Goal: Task Accomplishment & Management: Complete application form

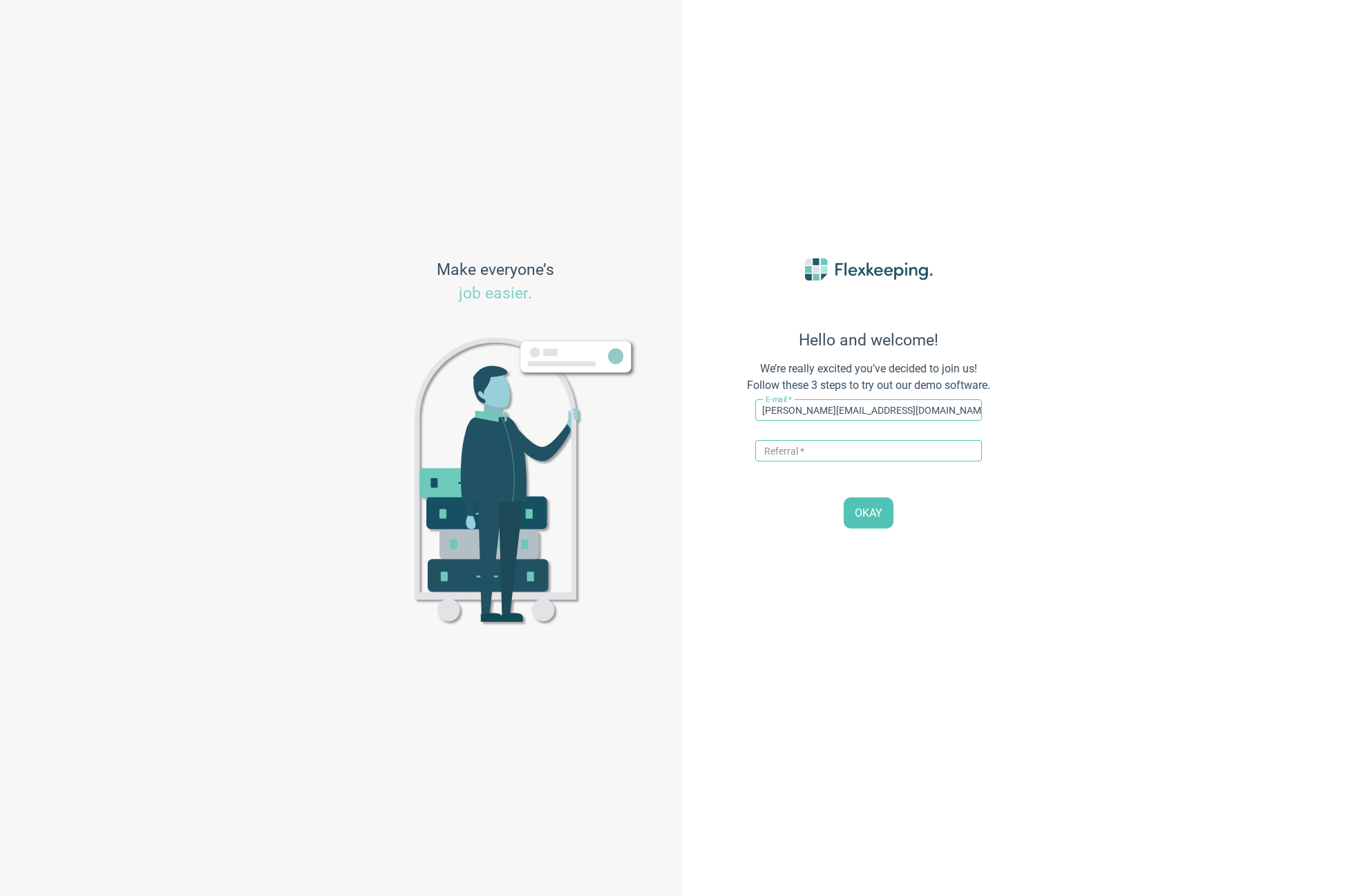
type input "[PERSON_NAME][EMAIL_ADDRESS][DOMAIN_NAME]"
type input "DIGITALMAGIC"
click at [872, 516] on span "OKAY" at bounding box center [869, 513] width 28 height 16
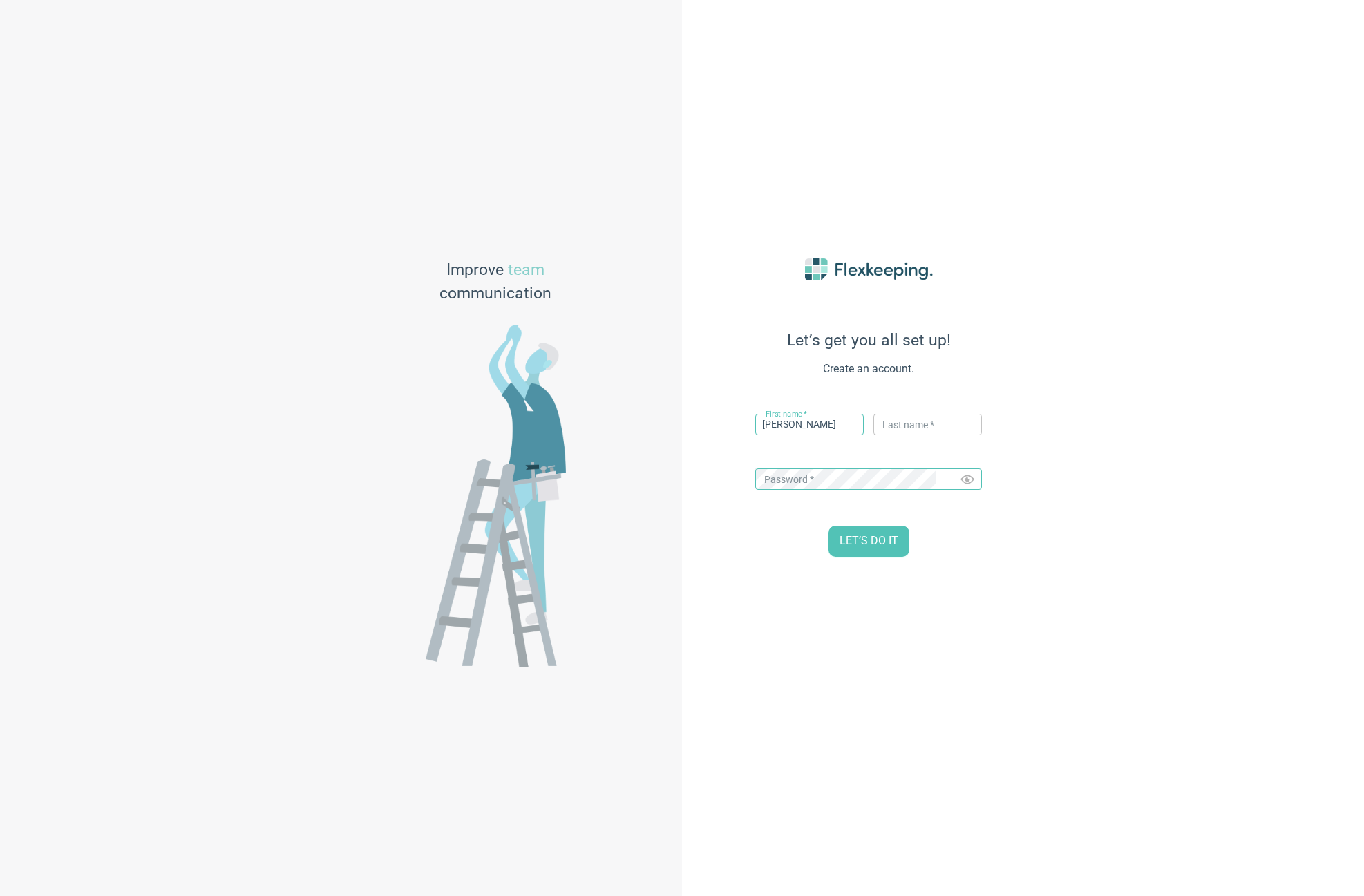
type input "[PERSON_NAME]"
click at [1137, 524] on div "Let’s get you all set up! Create an account. First name   * Dale ​ Last name   …" at bounding box center [1024, 448] width 682 height 896
click at [868, 544] on span "LET’S DO IT" at bounding box center [869, 541] width 59 height 16
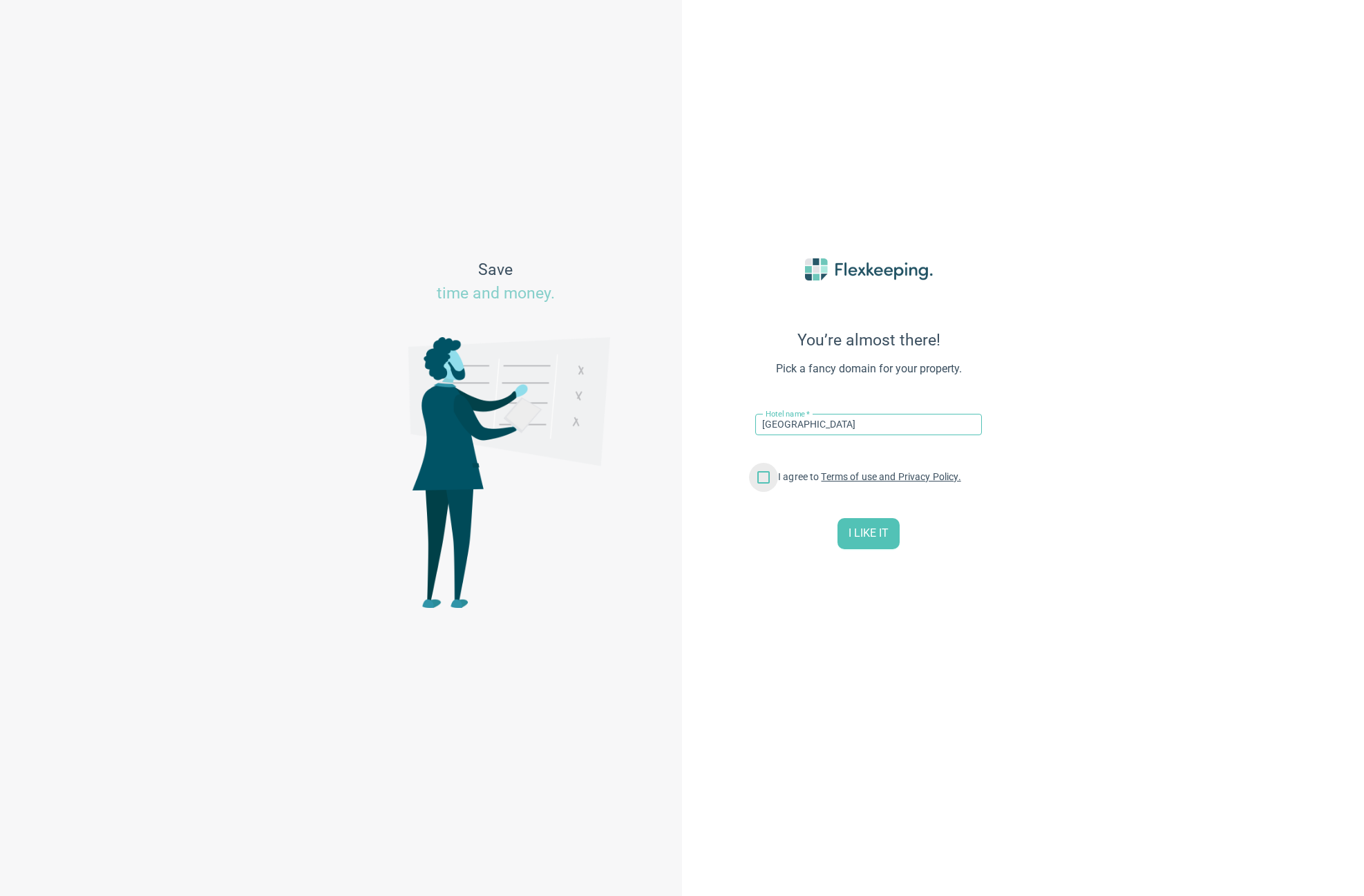
type input "[GEOGRAPHIC_DATA]"
click at [766, 480] on input "I agree to Terms of use and Privacy Policy." at bounding box center [763, 480] width 29 height 29
checkbox input "true"
click at [869, 536] on span "I LIKE IT" at bounding box center [868, 534] width 40 height 16
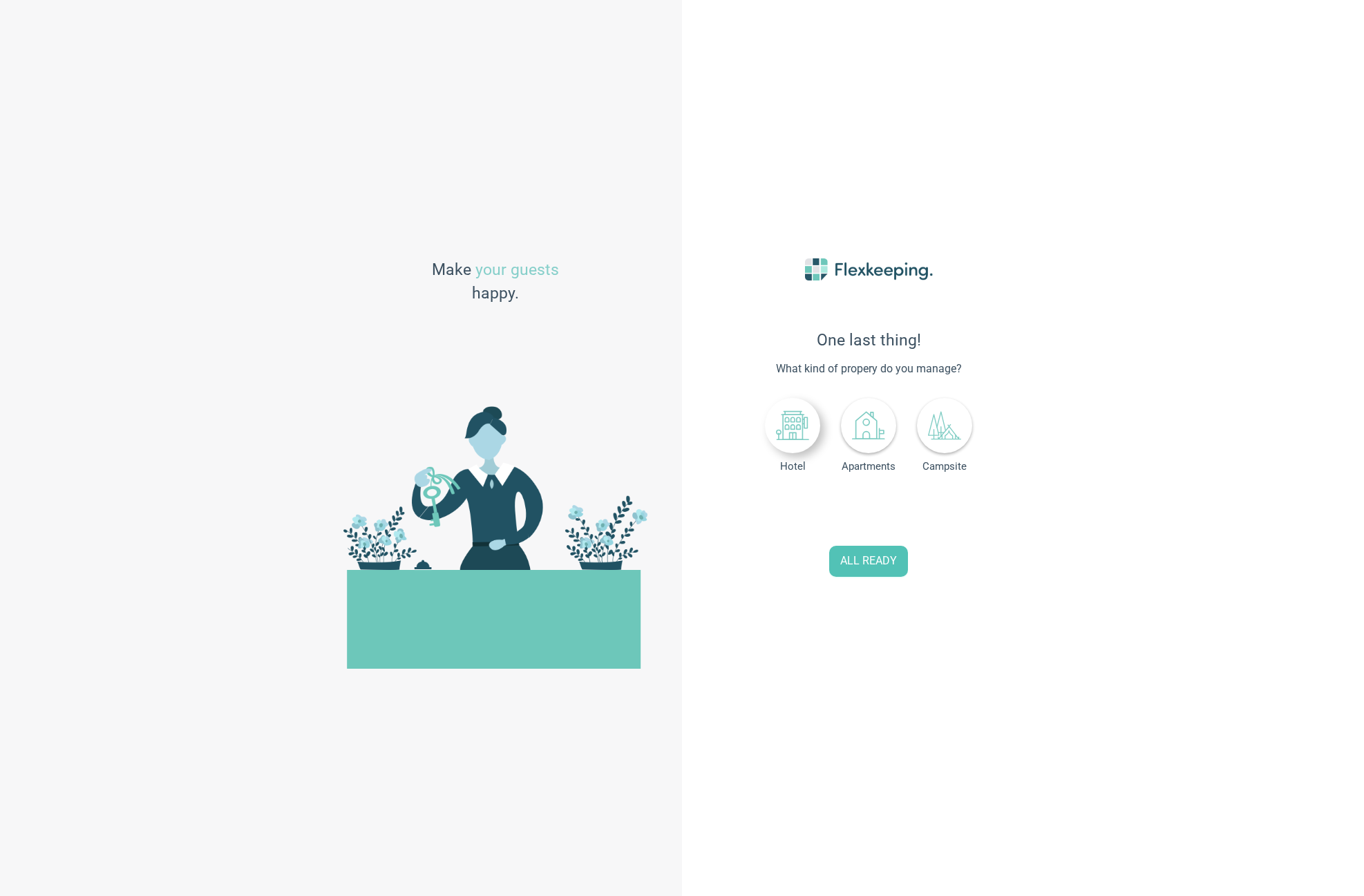
click at [810, 433] on div at bounding box center [793, 426] width 55 height 55
drag, startPoint x: 866, startPoint y: 510, endPoint x: 766, endPoint y: 461, distance: 111.4
click at [784, 479] on div "One last thing! What kind of propery do you manage? Hotel Apartments Campsite N…" at bounding box center [868, 448] width 304 height 449
type input "52"
click at [864, 565] on span "ALL READY" at bounding box center [868, 561] width 56 height 16
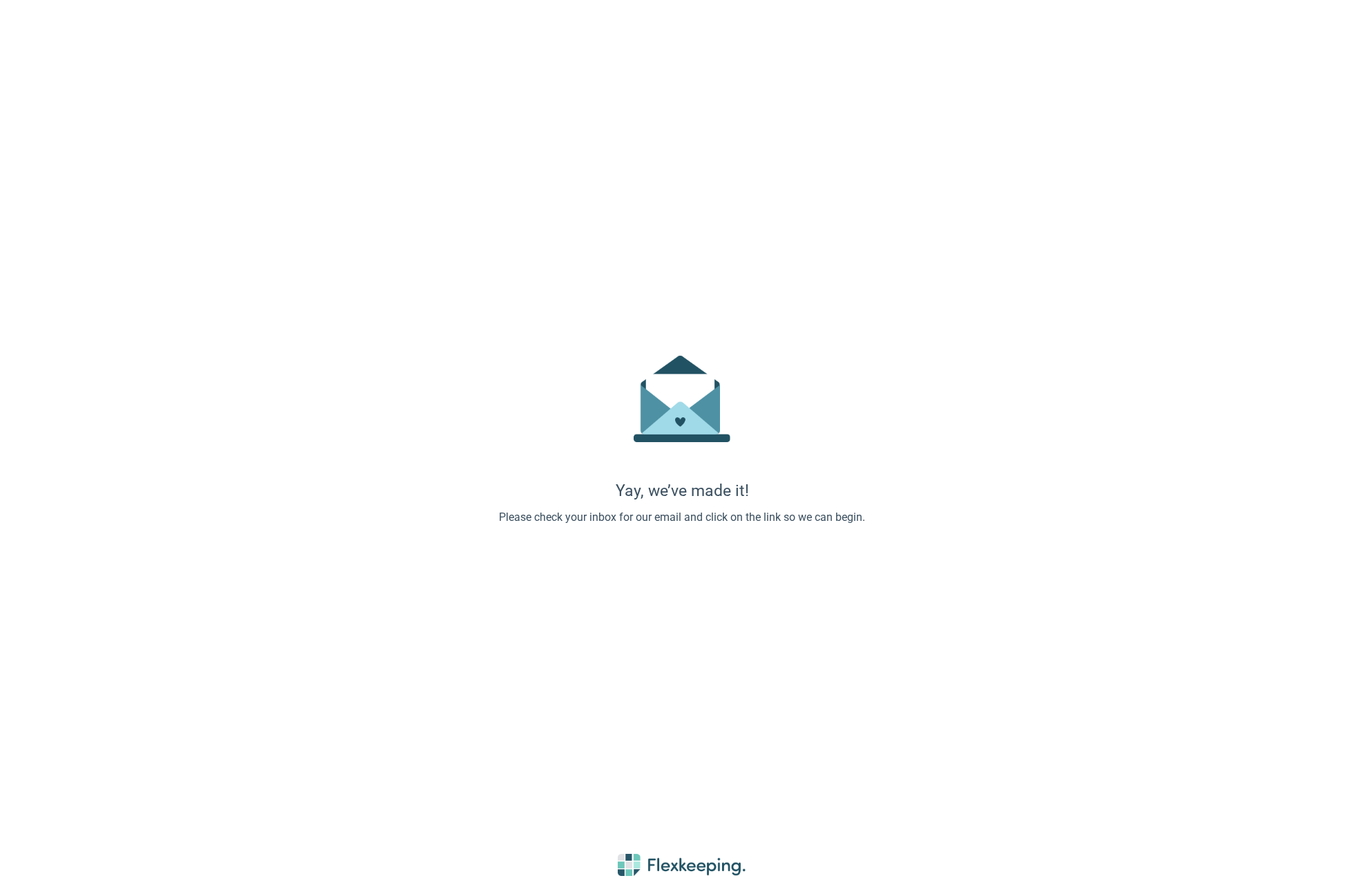
click at [307, 54] on div "Yay, we’ve made it! Please check your inbox for our email and click on the link…" at bounding box center [682, 448] width 1364 height 896
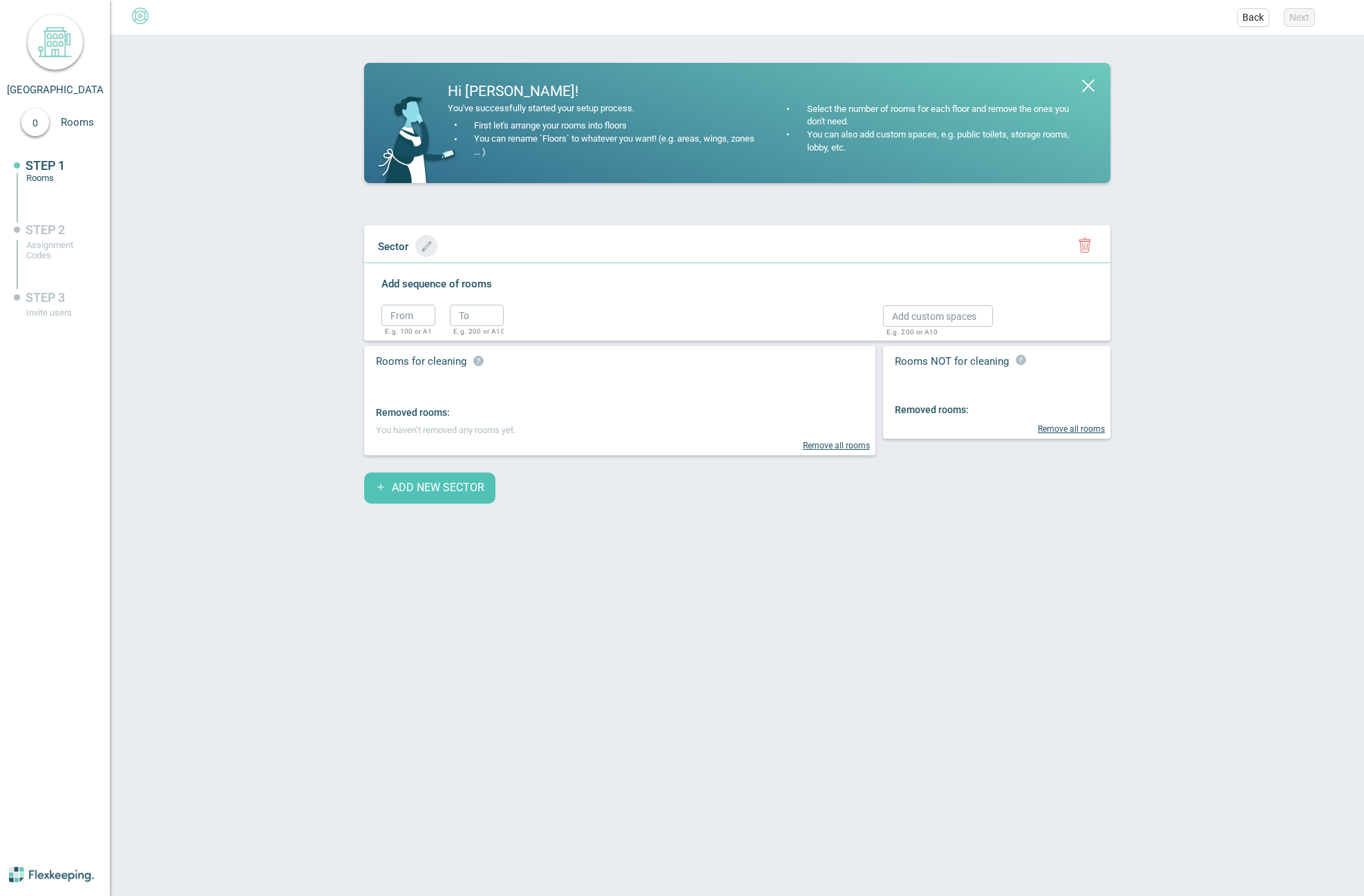
click at [422, 250] on icon "button" at bounding box center [426, 246] width 10 height 10
type input "Level 1"
click at [530, 249] on circle "button" at bounding box center [540, 249] width 20 height 20
click at [396, 316] on input "text" at bounding box center [409, 315] width 54 height 21
type input "101"
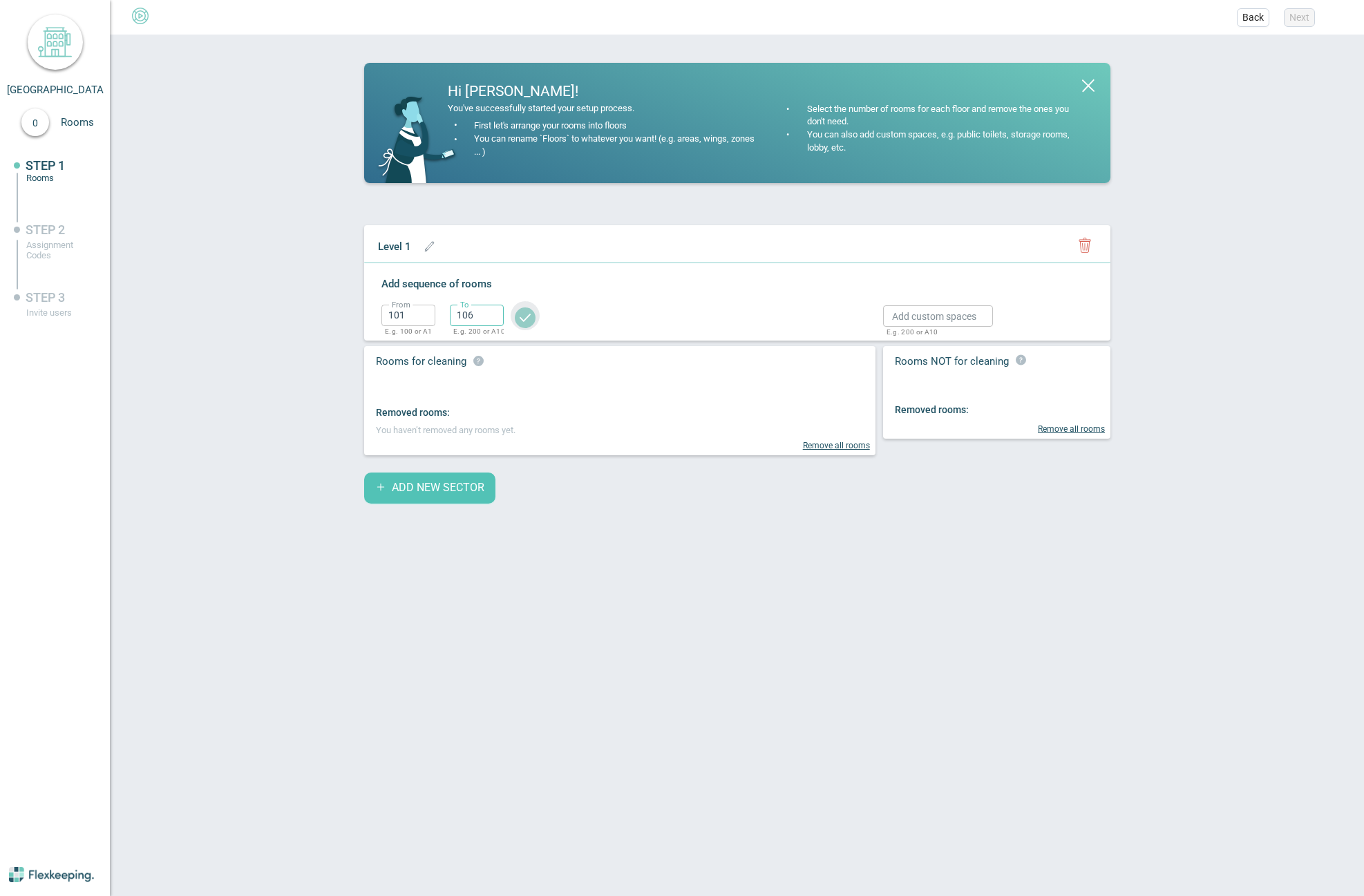
type input "106"
click at [526, 313] on circle "button" at bounding box center [525, 318] width 20 height 20
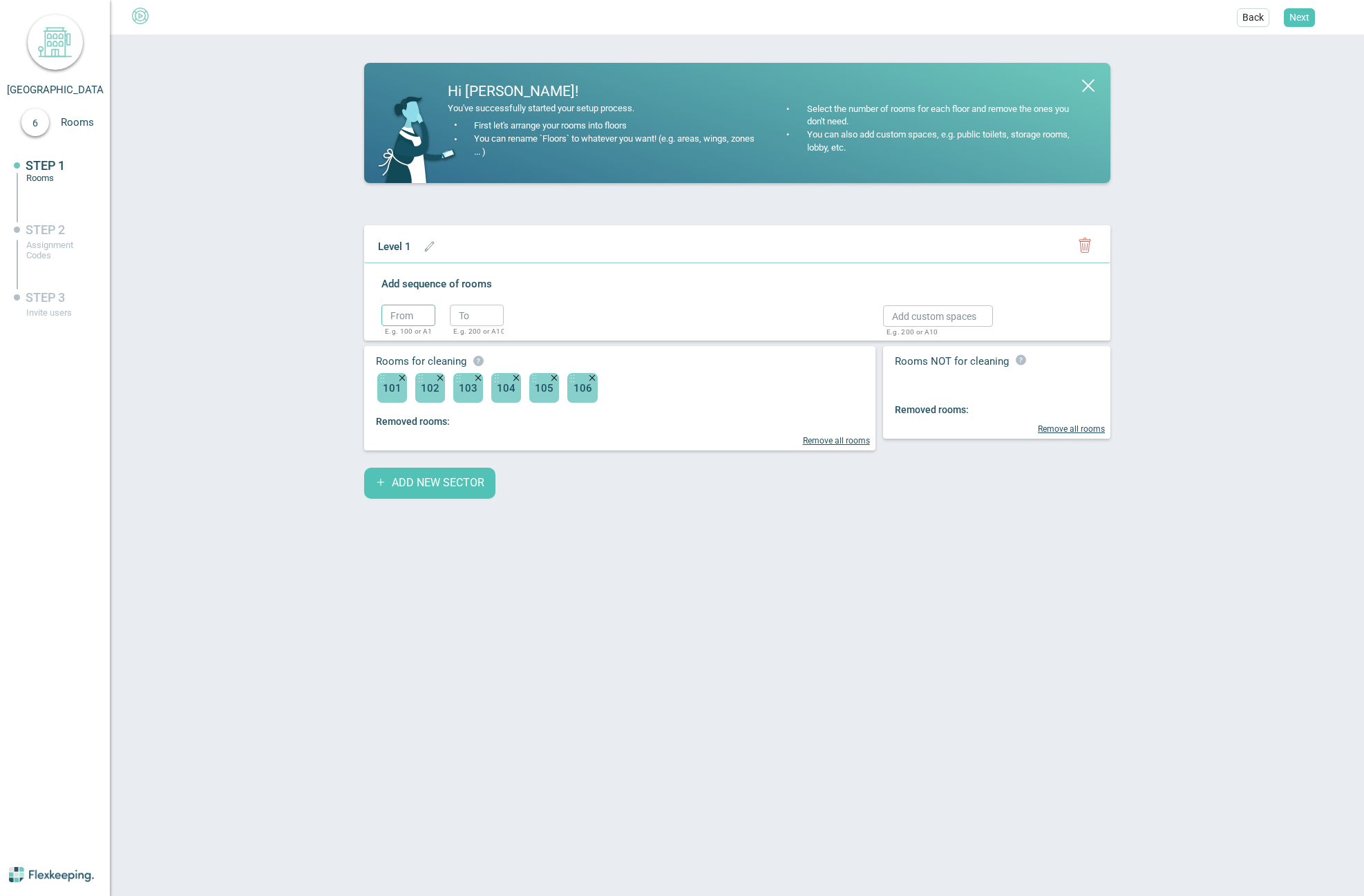
click at [420, 318] on input "text" at bounding box center [409, 315] width 54 height 21
type input "109"
click at [535, 313] on circle "button" at bounding box center [525, 318] width 20 height 20
click at [392, 311] on input "text" at bounding box center [409, 315] width 54 height 21
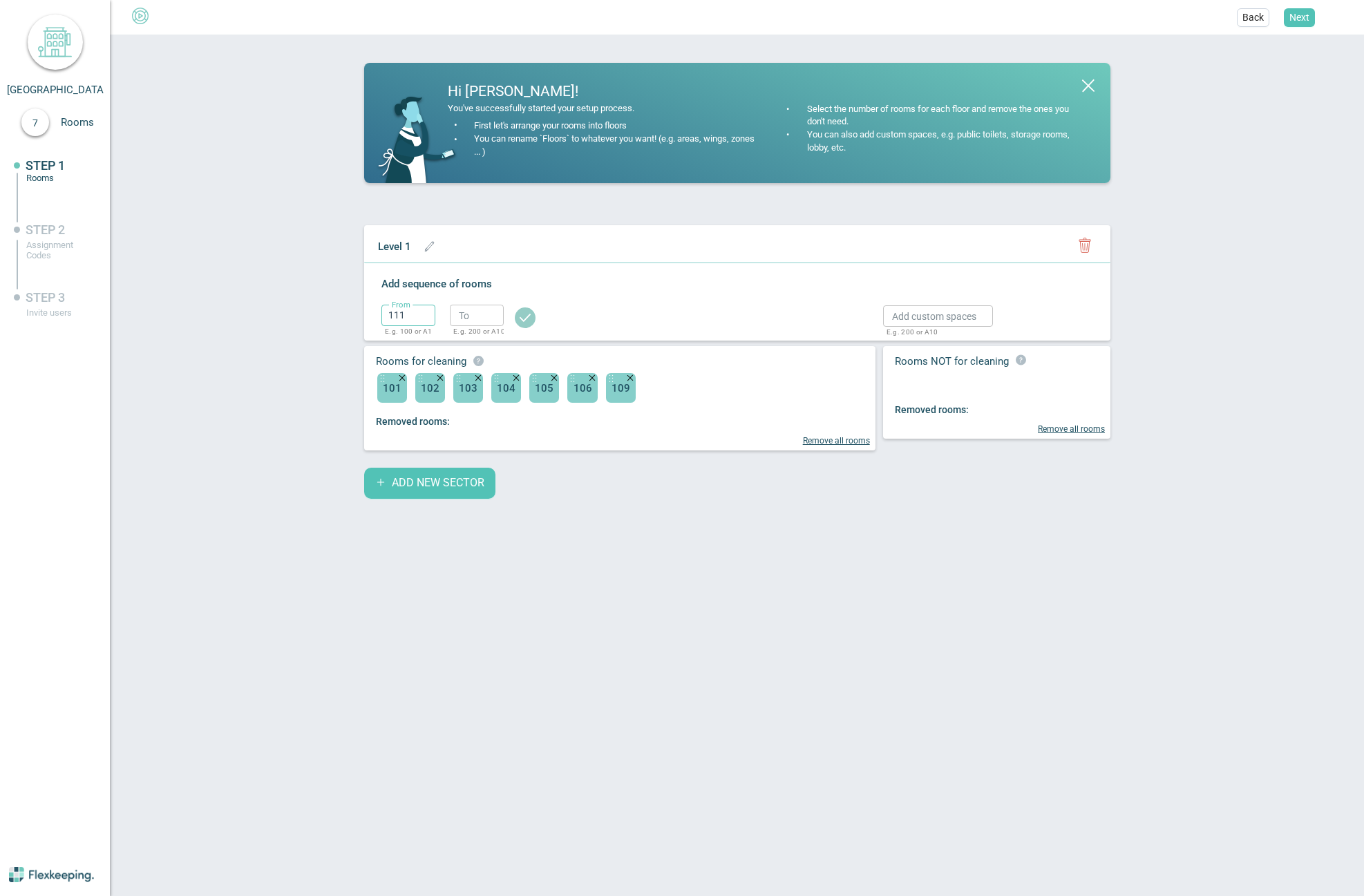
type input "111"
type input "114"
click at [527, 316] on circle "button" at bounding box center [525, 318] width 20 height 20
click at [414, 482] on span "ADD NEW SECTOR" at bounding box center [438, 483] width 92 height 16
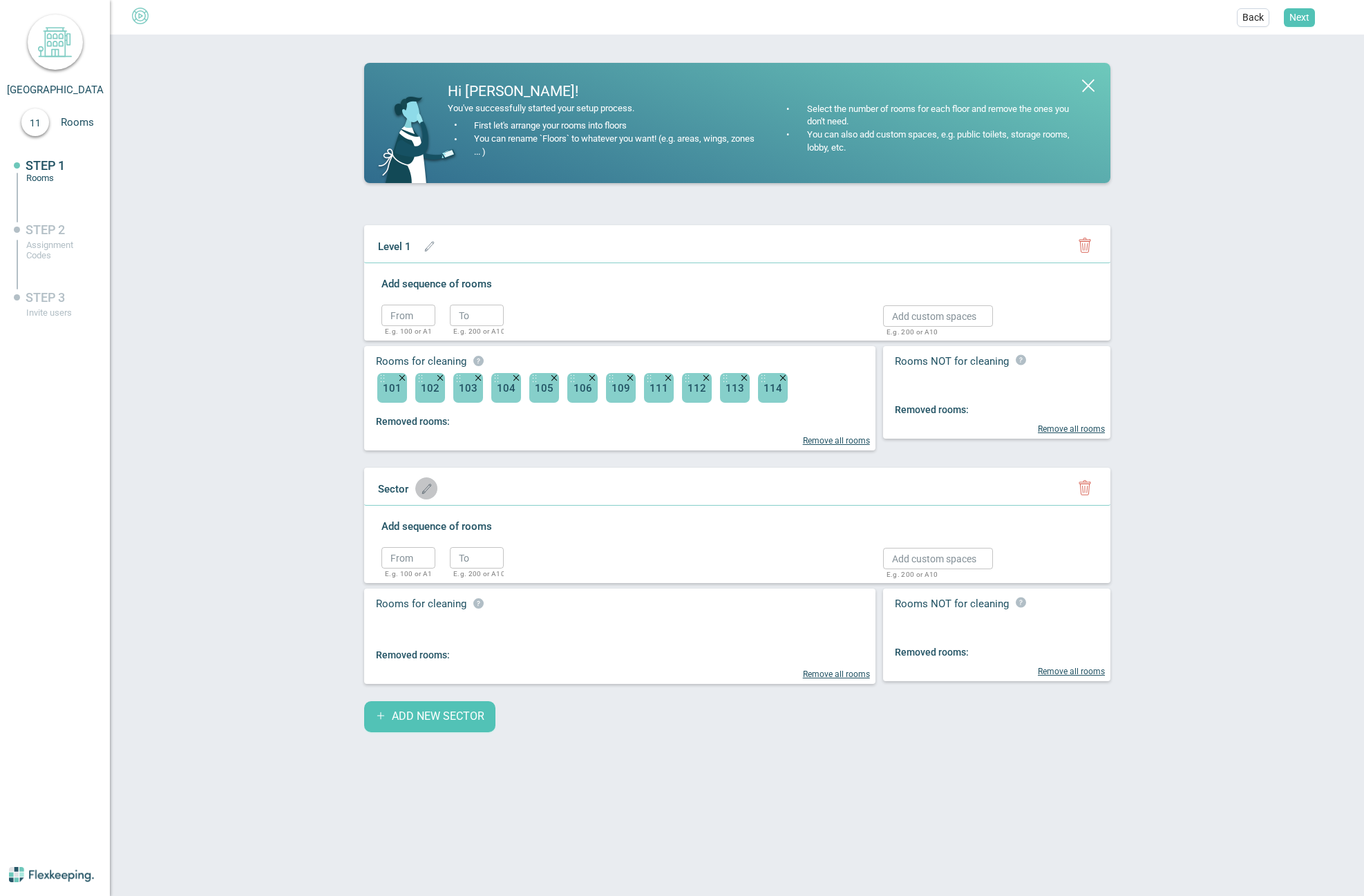
click at [423, 494] on icon "button" at bounding box center [426, 489] width 8 height 9
drag, startPoint x: 423, startPoint y: 494, endPoint x: 412, endPoint y: 493, distance: 11.0
click at [412, 493] on input "text" at bounding box center [428, 487] width 115 height 21
type input "Level 2"
click at [530, 495] on circle "button" at bounding box center [540, 491] width 20 height 20
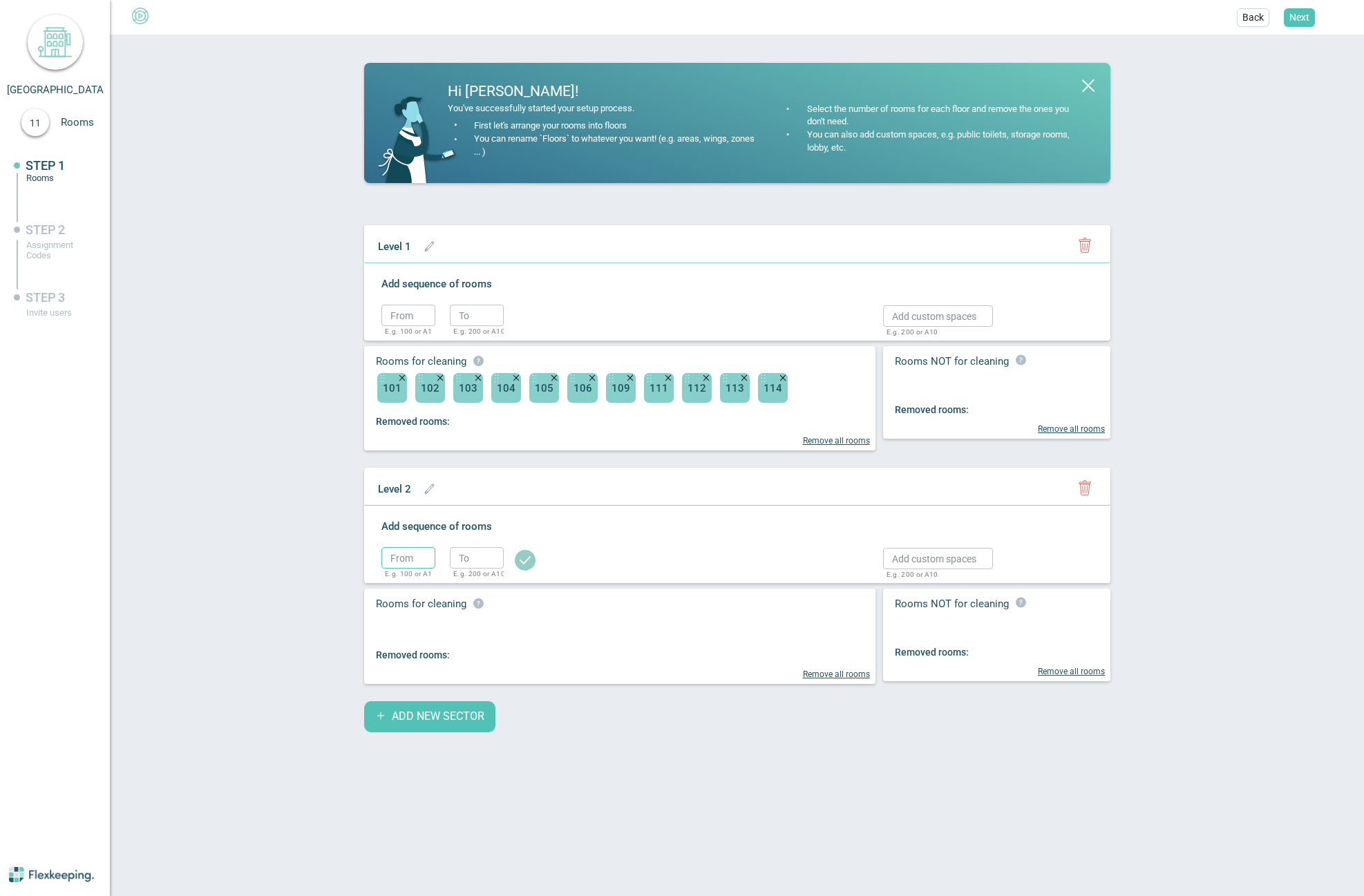
click at [409, 556] on input "text" at bounding box center [409, 558] width 54 height 21
type input "201"
type input "214"
click at [525, 563] on icon "button" at bounding box center [525, 560] width 11 height 7
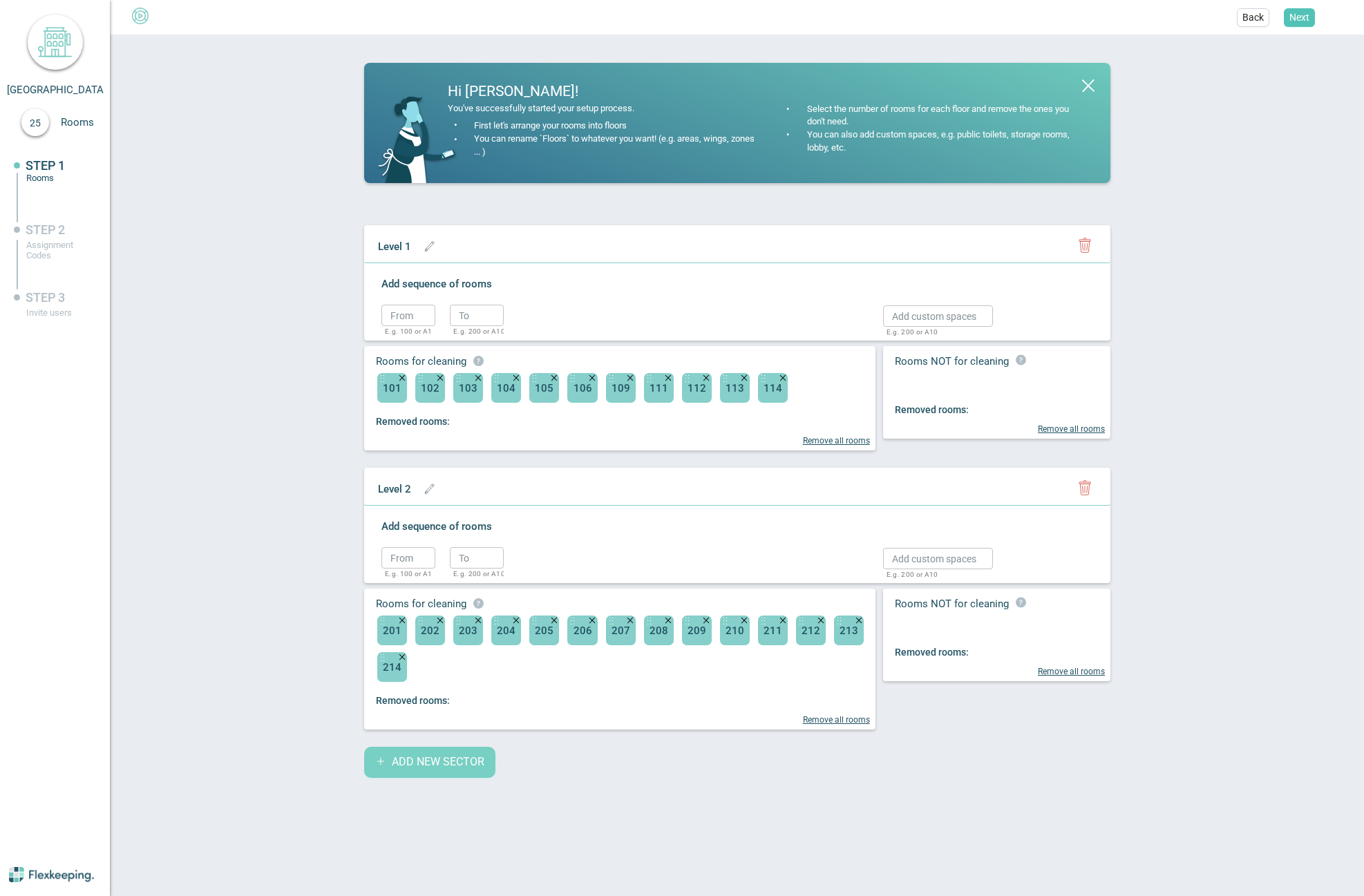
click at [420, 767] on span "ADD NEW SECTOR" at bounding box center [438, 762] width 92 height 16
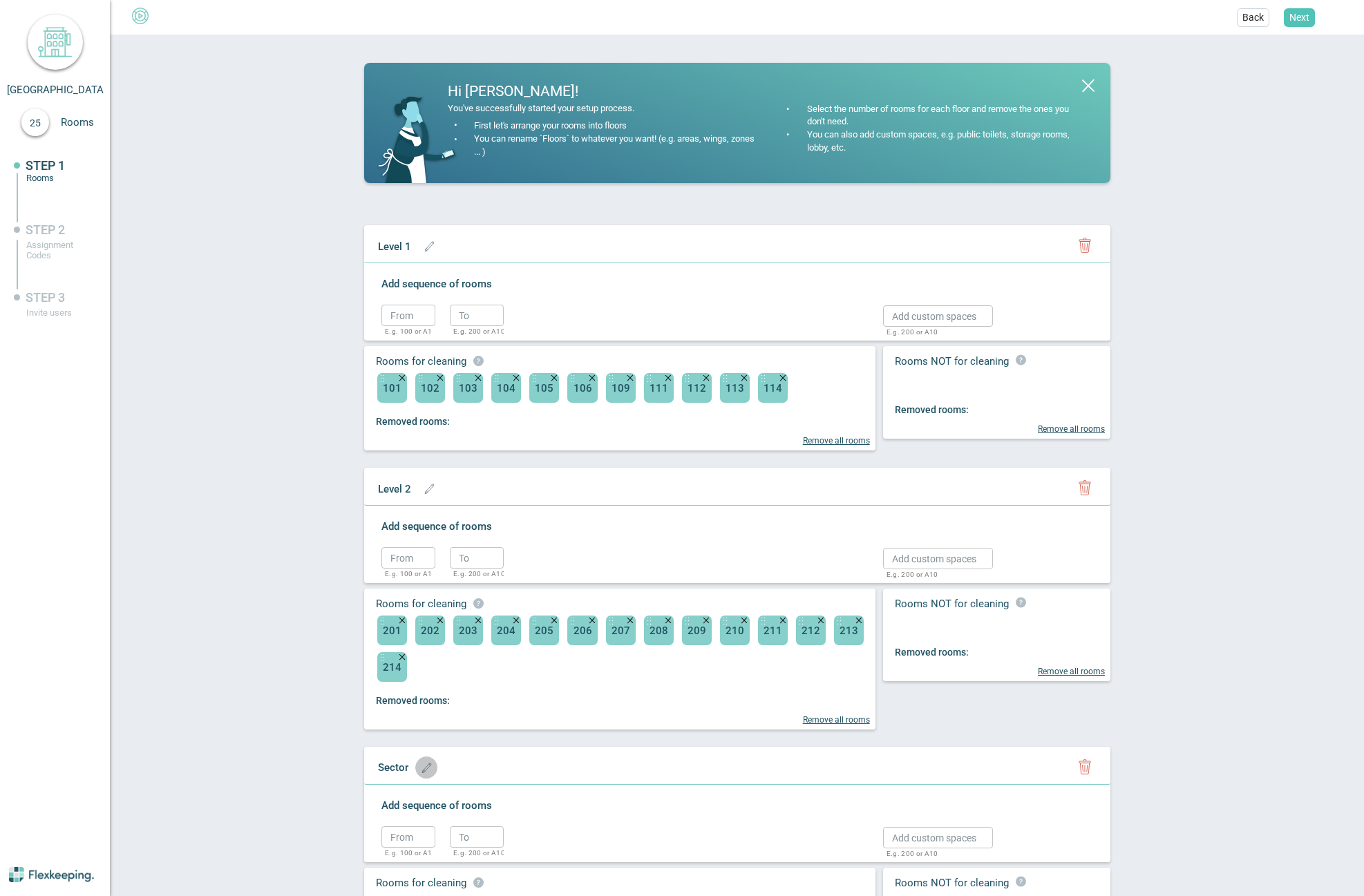
click at [422, 767] on icon "button" at bounding box center [426, 767] width 10 height 10
click at [407, 769] on input "text" at bounding box center [428, 767] width 115 height 21
type input "Level 3"
click at [530, 772] on circle "button" at bounding box center [540, 769] width 20 height 20
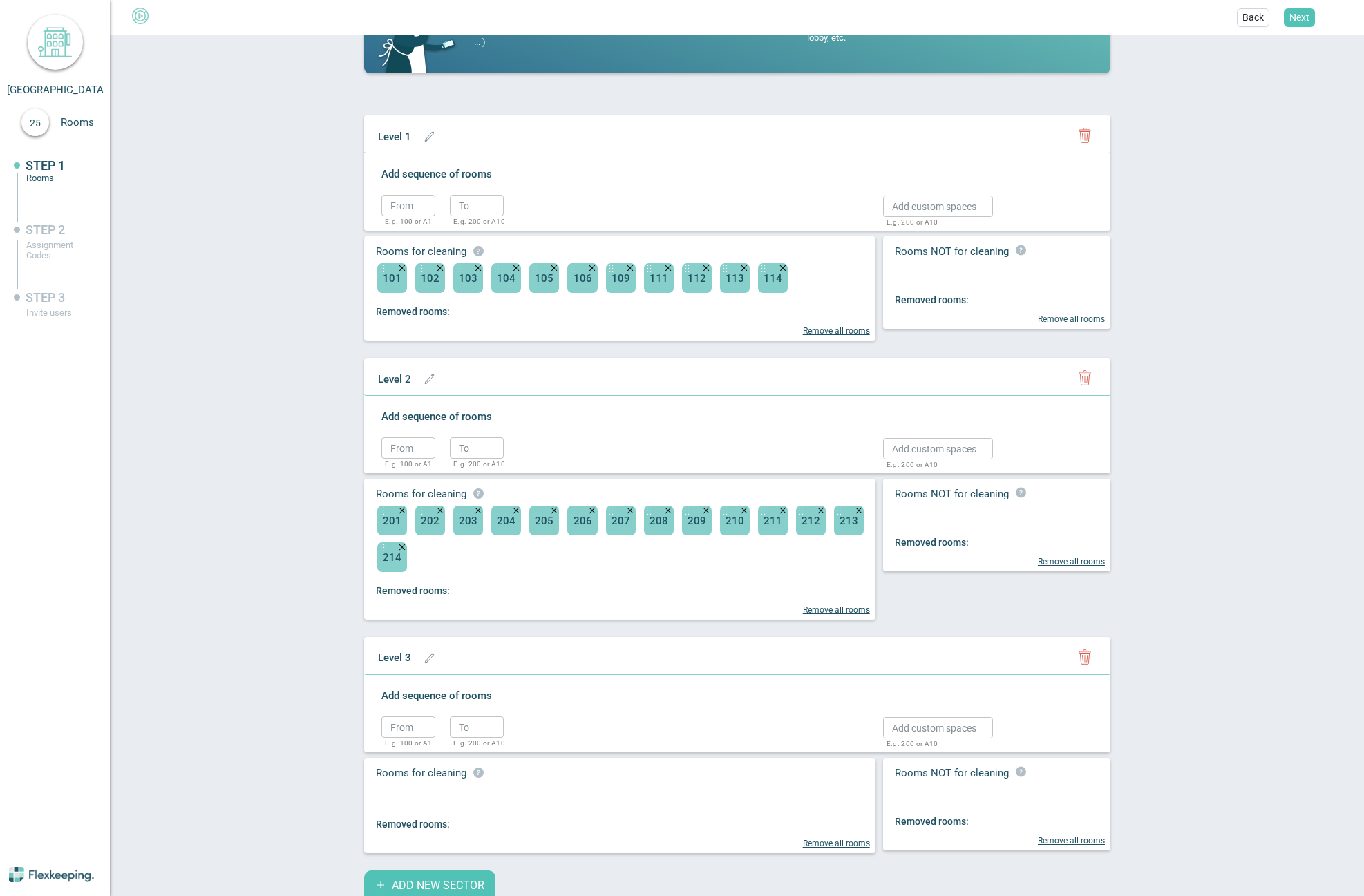
scroll to position [117, 0]
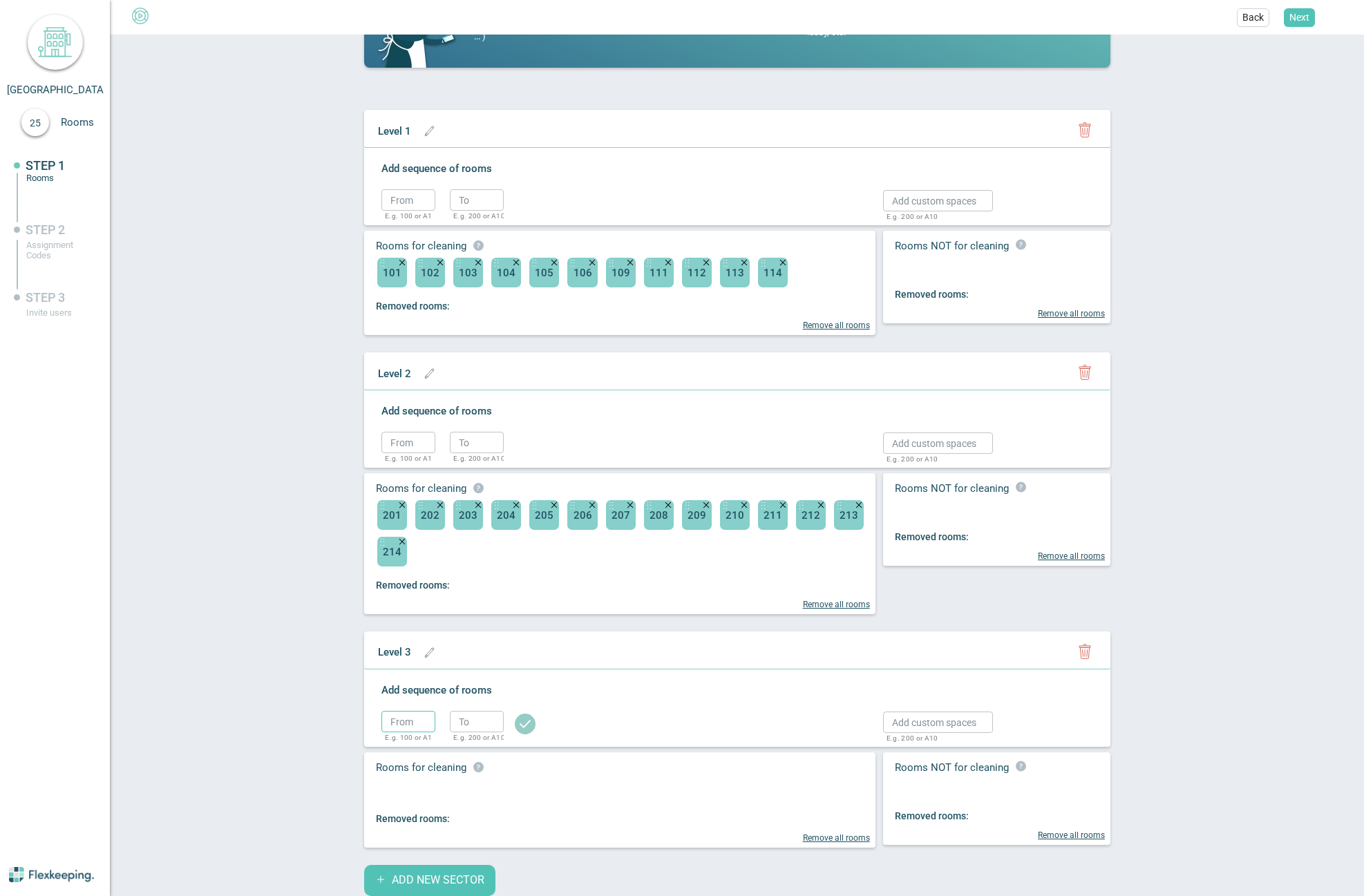
click at [394, 722] on input "text" at bounding box center [409, 721] width 54 height 21
type input "301"
type input "314"
click at [520, 723] on circle "button" at bounding box center [525, 724] width 20 height 20
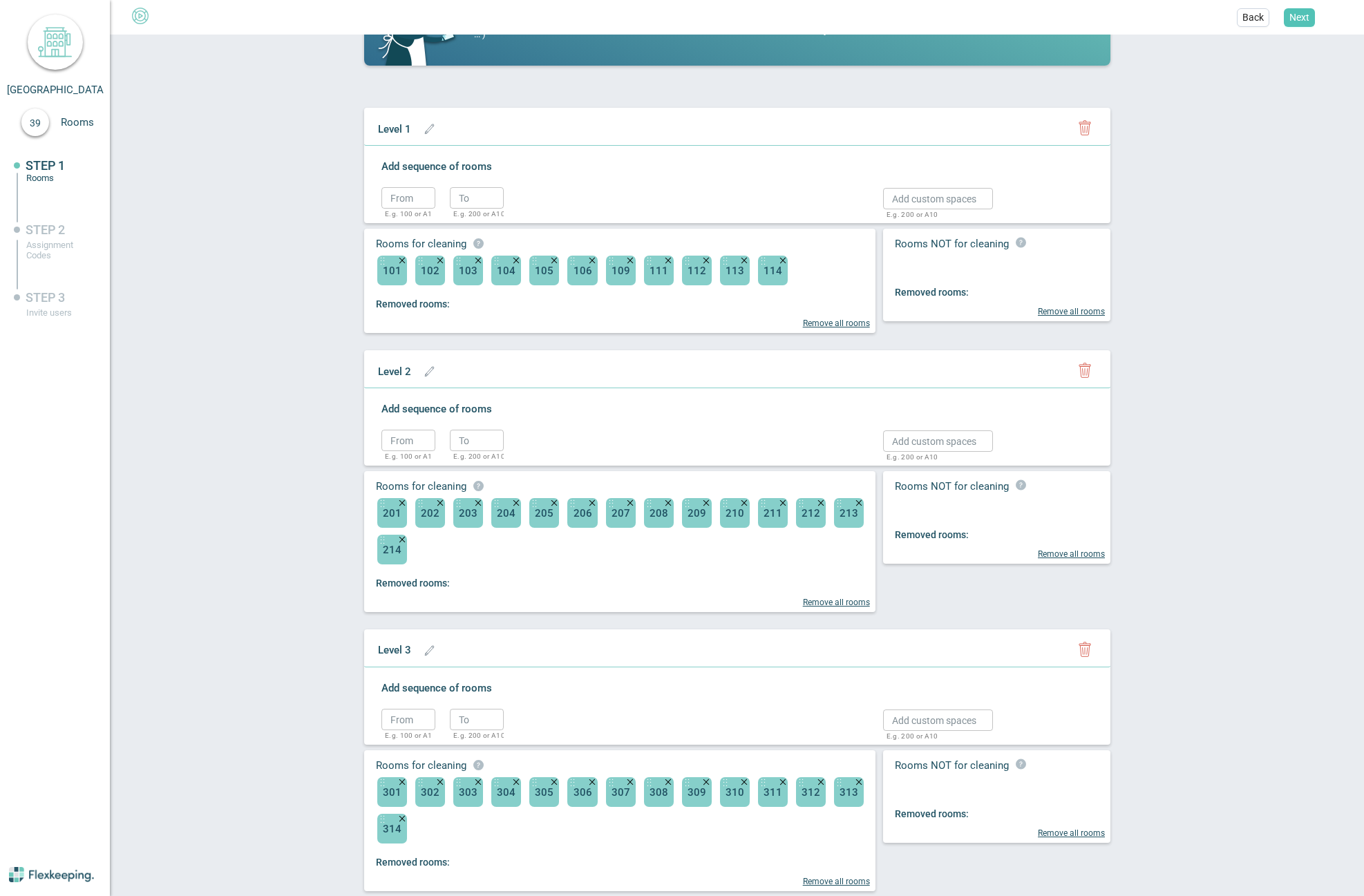
click at [821, 115] on div "Level 1" at bounding box center [733, 128] width 725 height 31
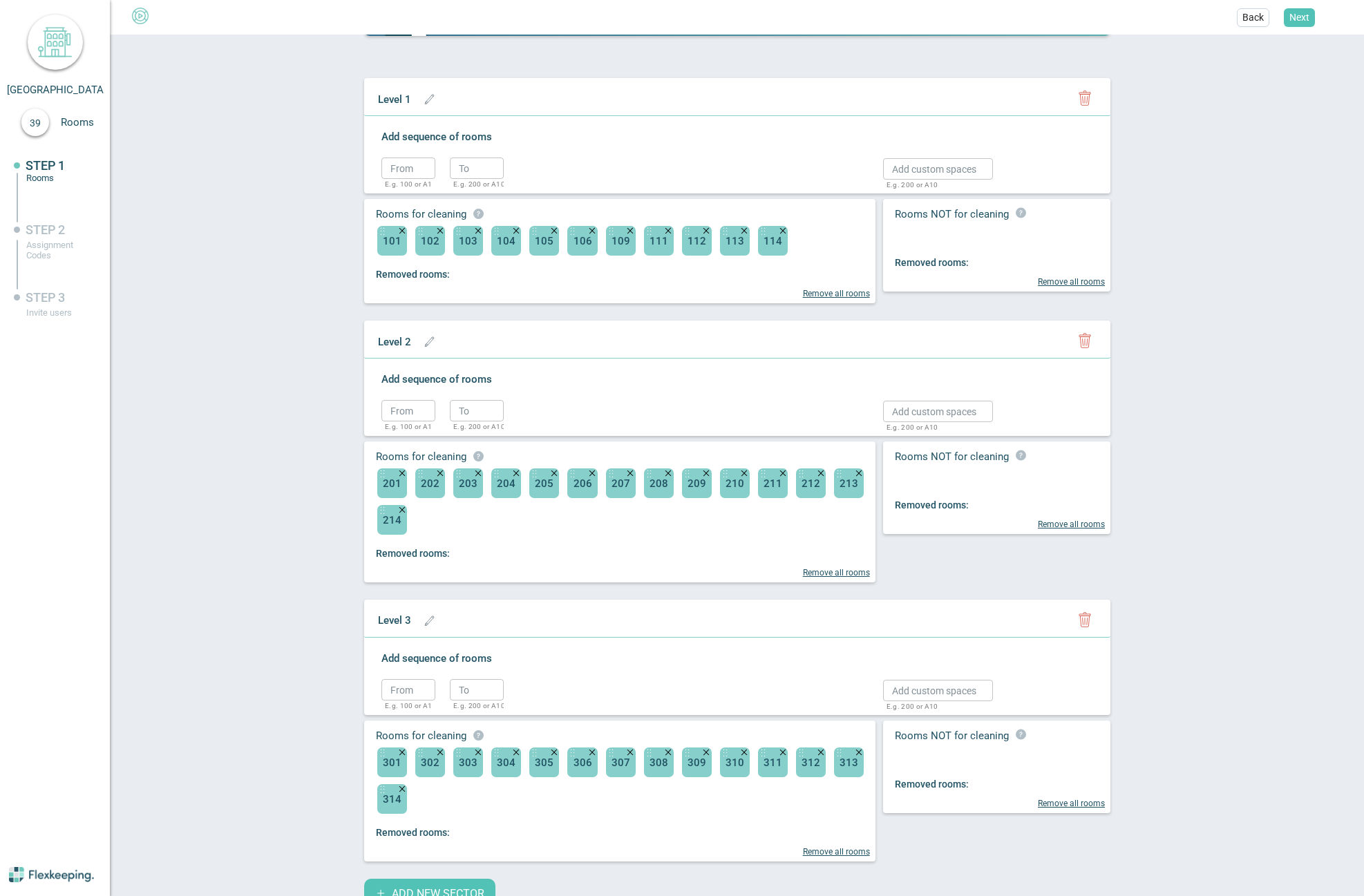
scroll to position [163, 0]
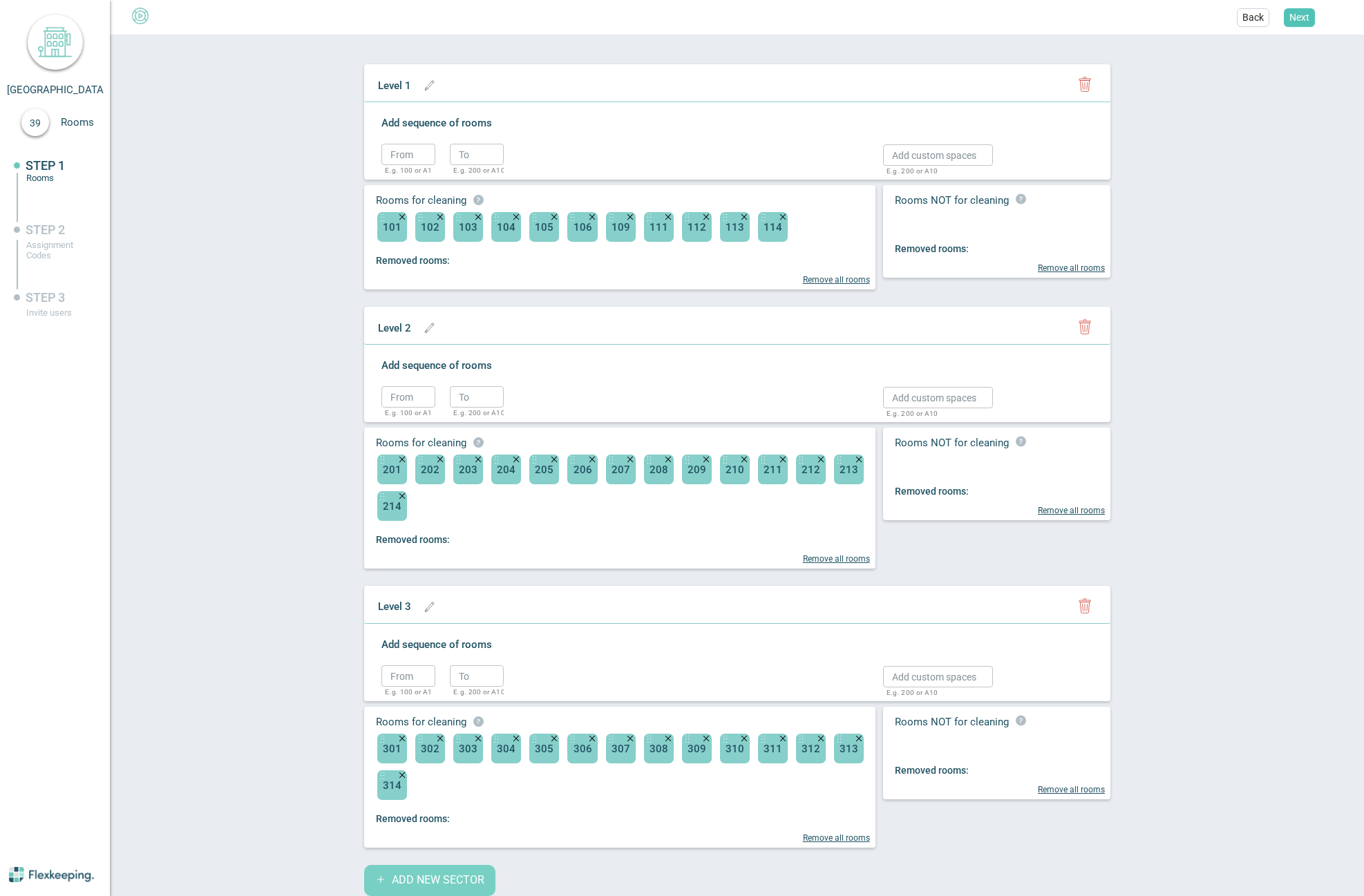
click at [420, 879] on span "ADD NEW SECTOR" at bounding box center [438, 880] width 92 height 16
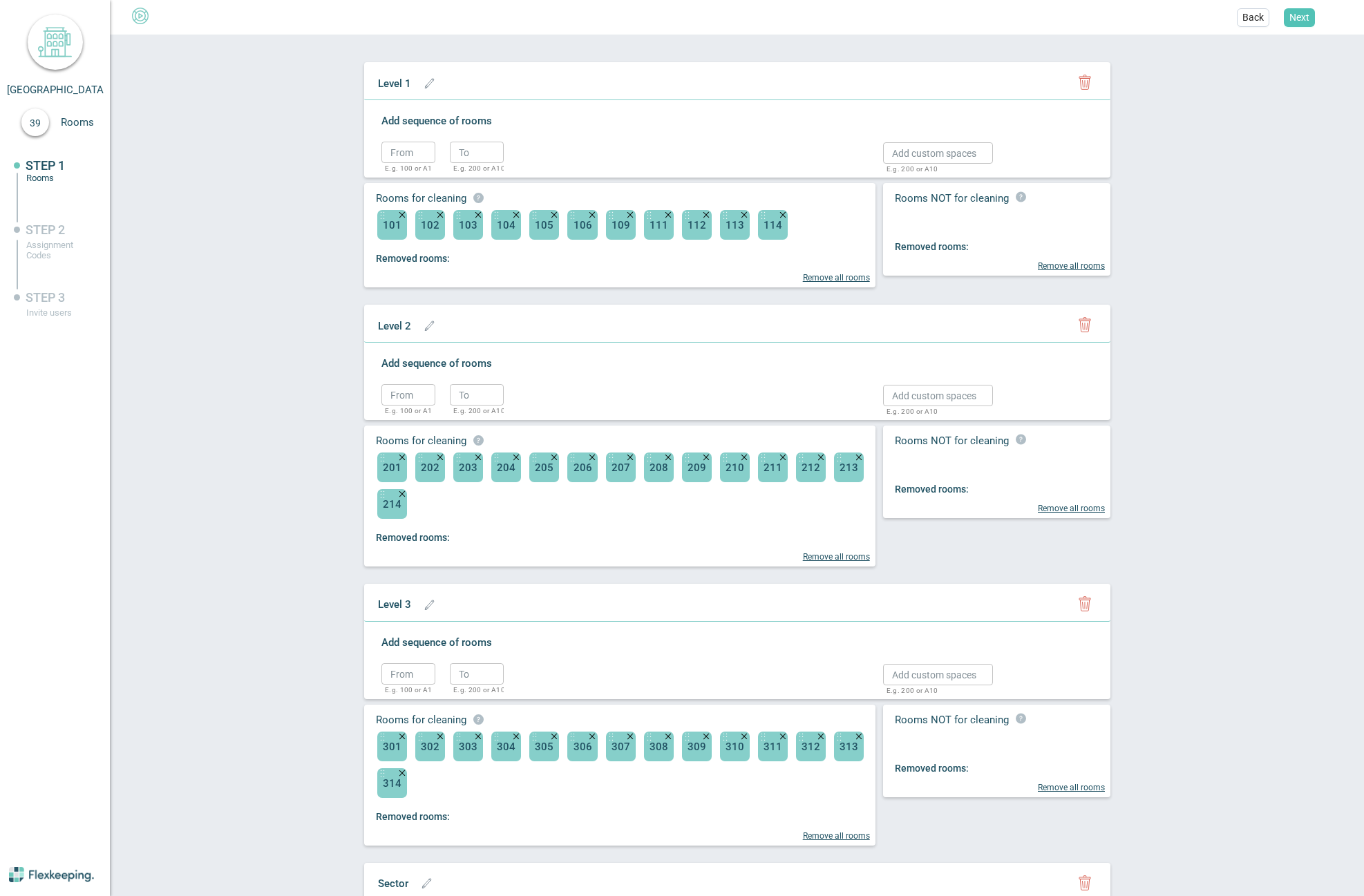
scroll to position [398, 0]
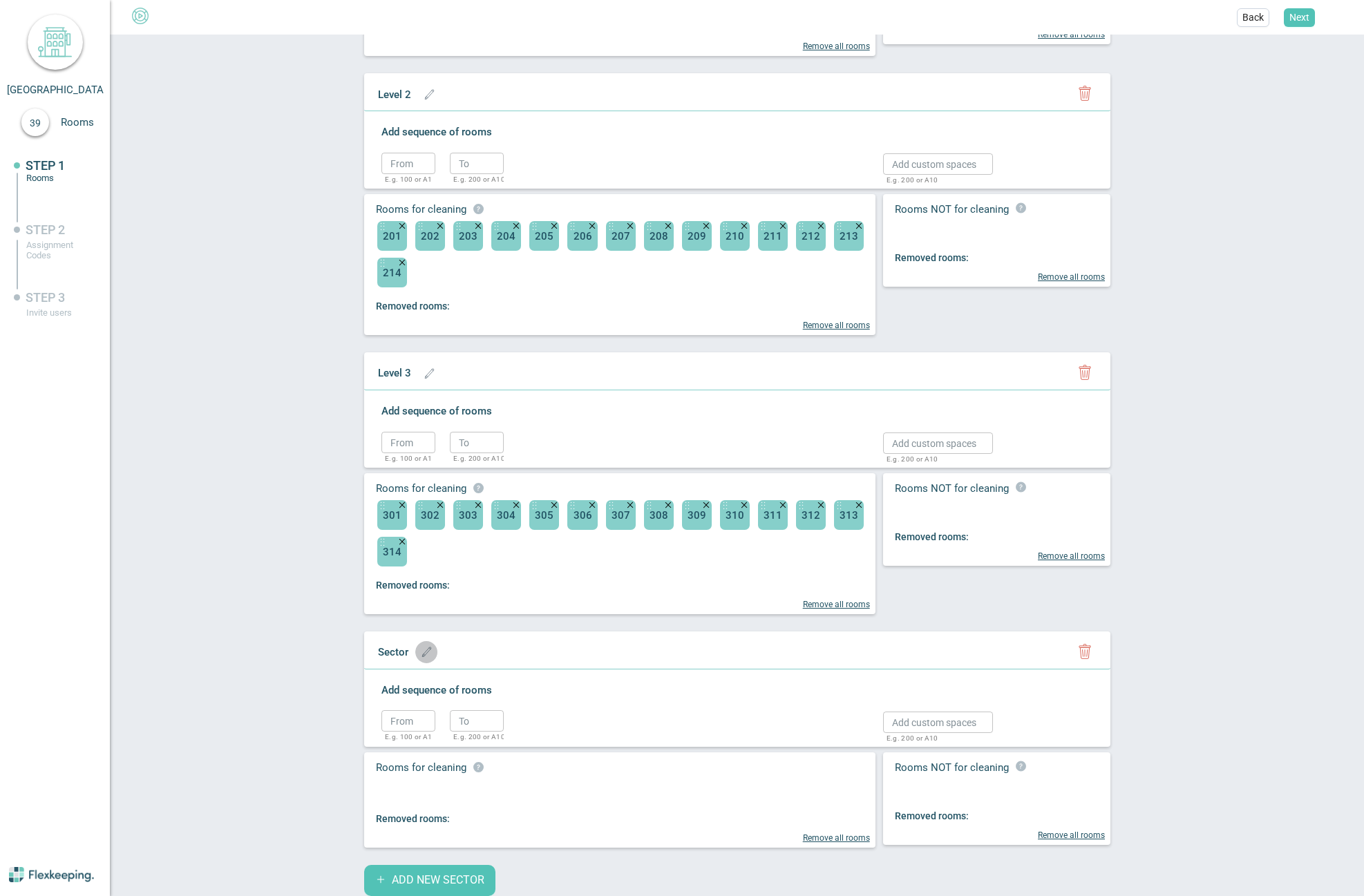
click at [422, 656] on icon "button" at bounding box center [426, 652] width 10 height 10
type input "Level 4"
click at [530, 657] on circle "button" at bounding box center [540, 655] width 20 height 20
click at [399, 726] on input "text" at bounding box center [409, 720] width 54 height 21
type input "401"
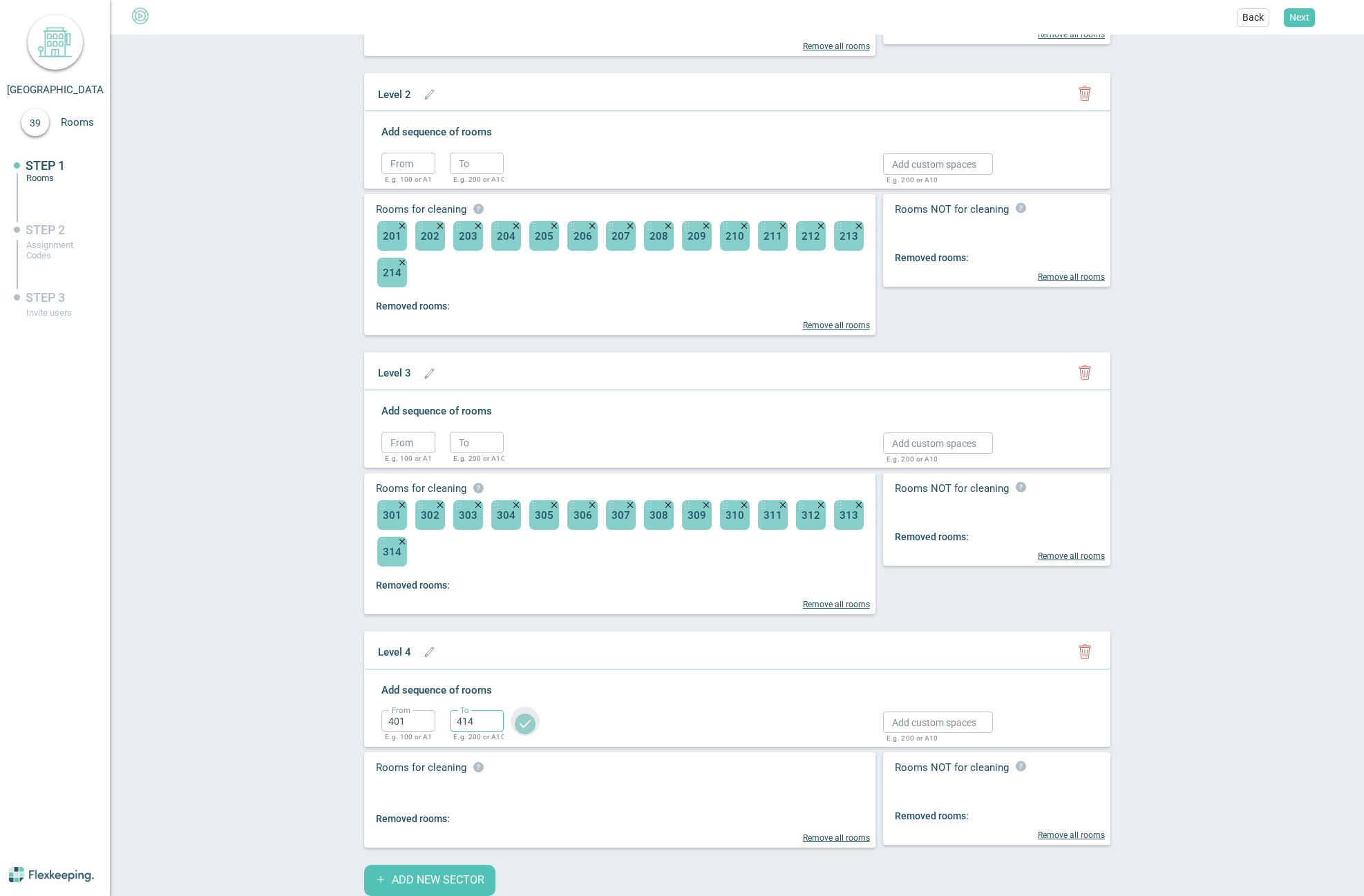
type input "414"
click at [523, 724] on circle "button" at bounding box center [525, 724] width 20 height 20
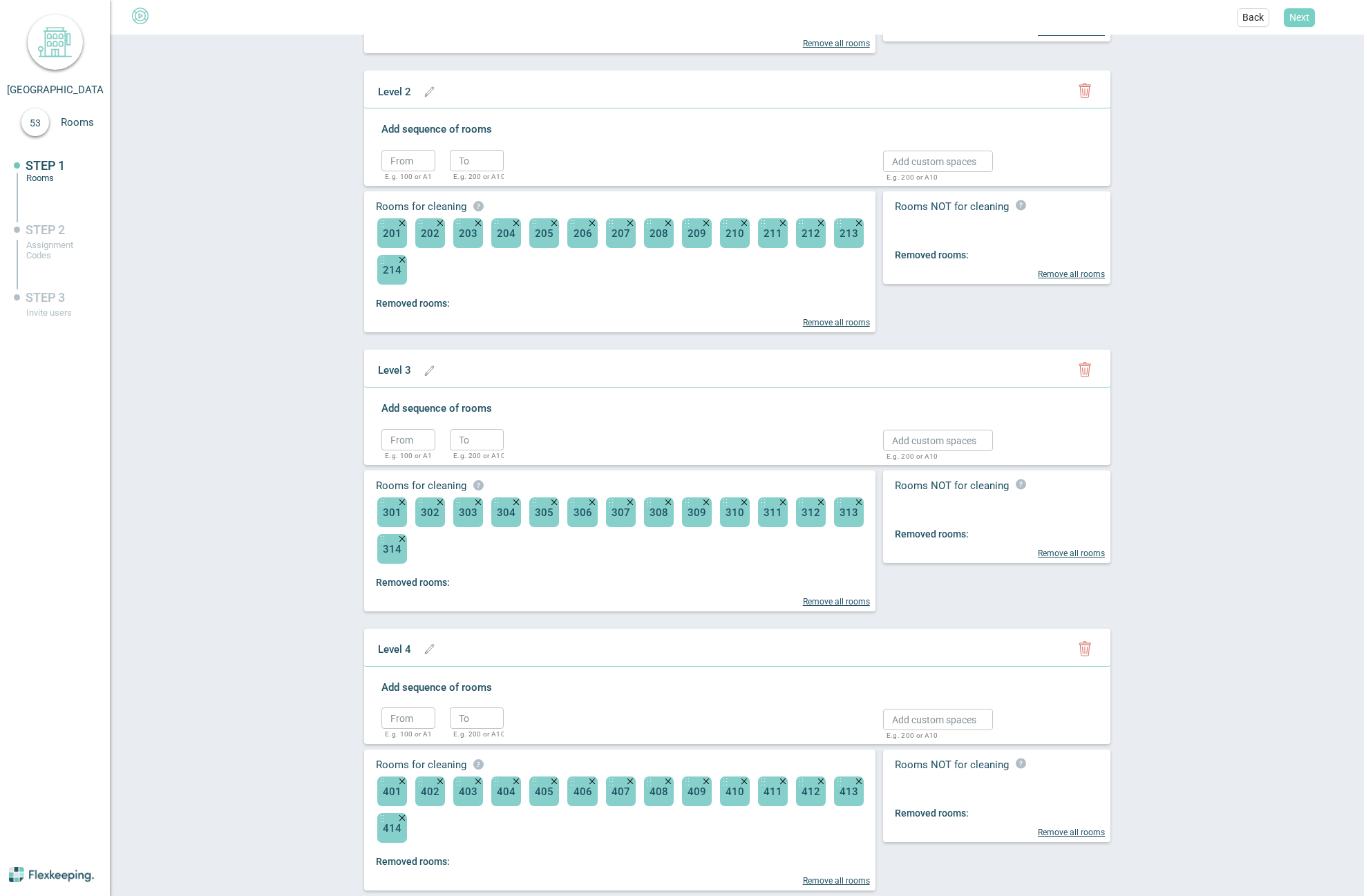
click at [1301, 18] on span "Next" at bounding box center [1300, 17] width 20 height 14
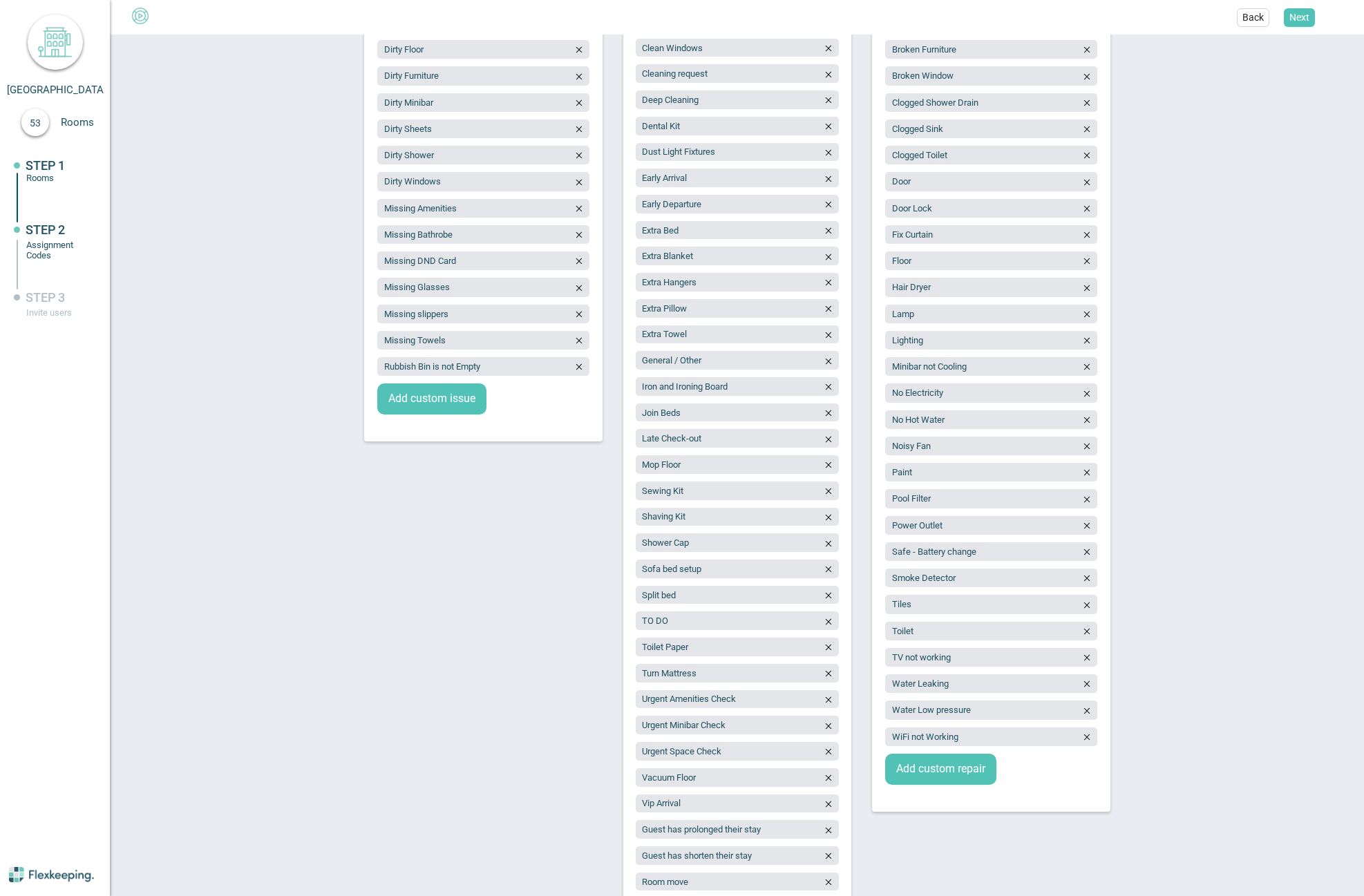
scroll to position [0, 0]
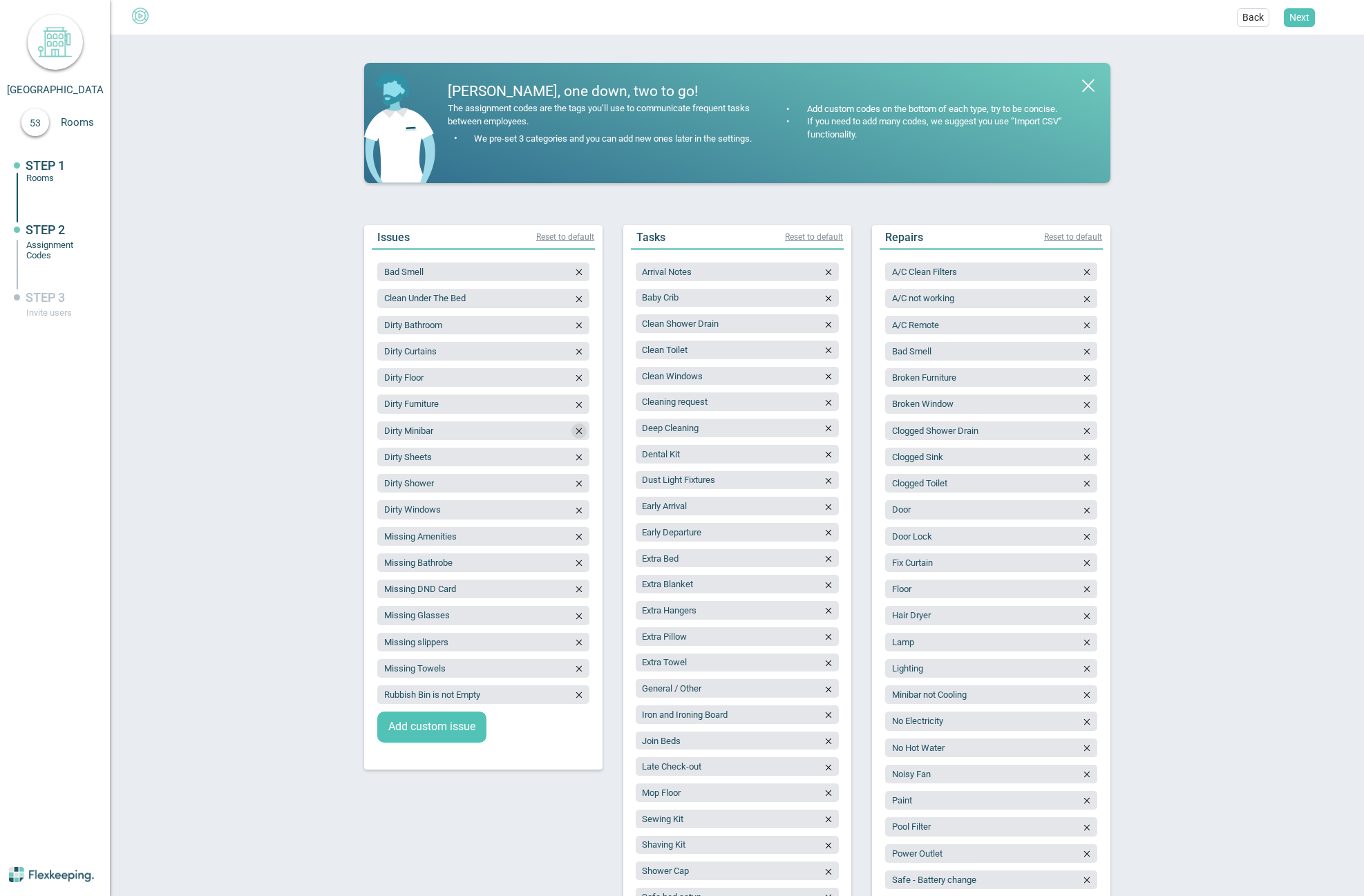
click at [575, 434] on icon "button" at bounding box center [579, 431] width 9 height 9
click at [575, 595] on button "button" at bounding box center [579, 589] width 15 height 15
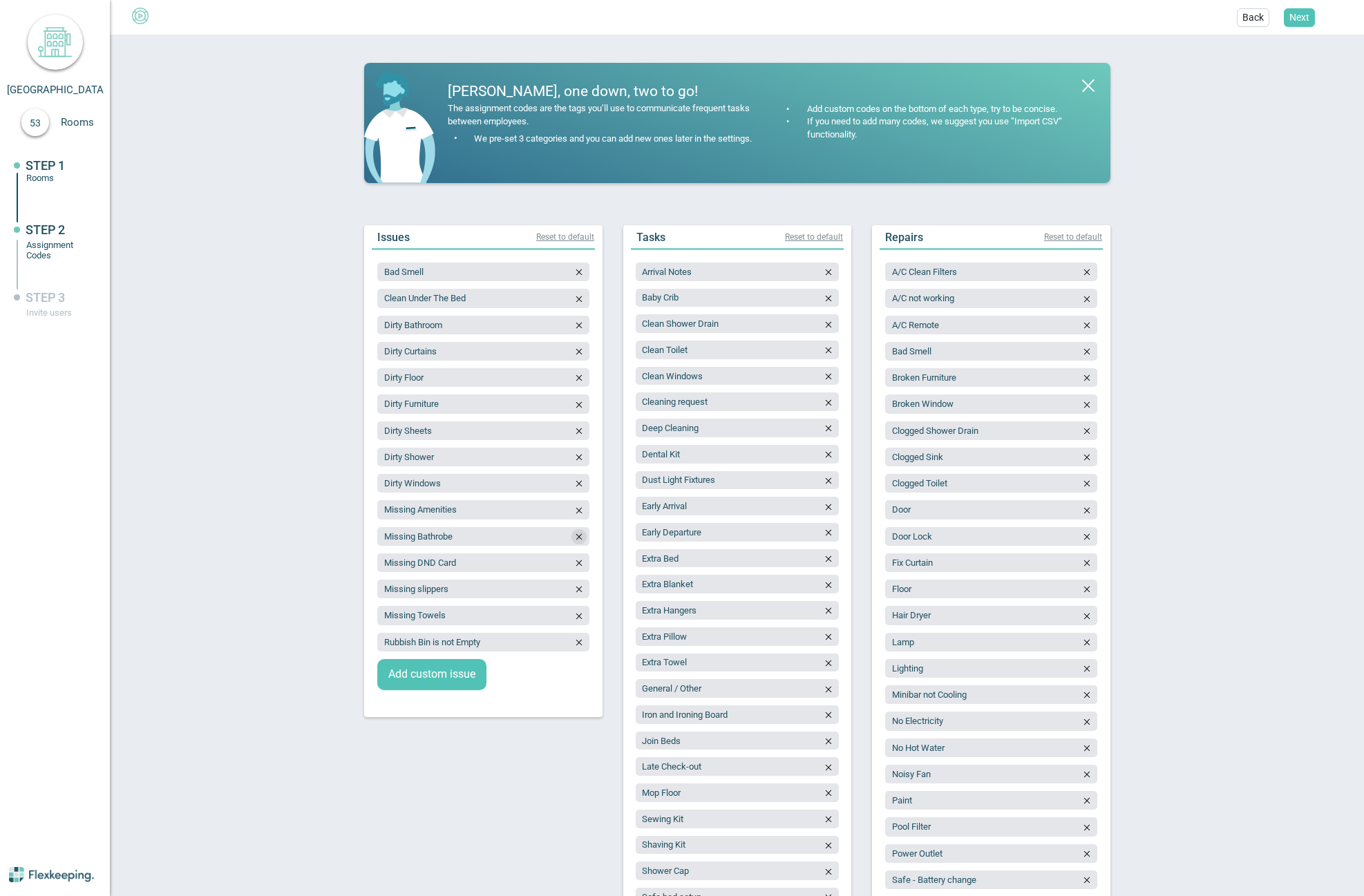
click at [576, 534] on icon "button" at bounding box center [579, 537] width 6 height 6
click at [577, 564] on icon "button" at bounding box center [579, 563] width 9 height 9
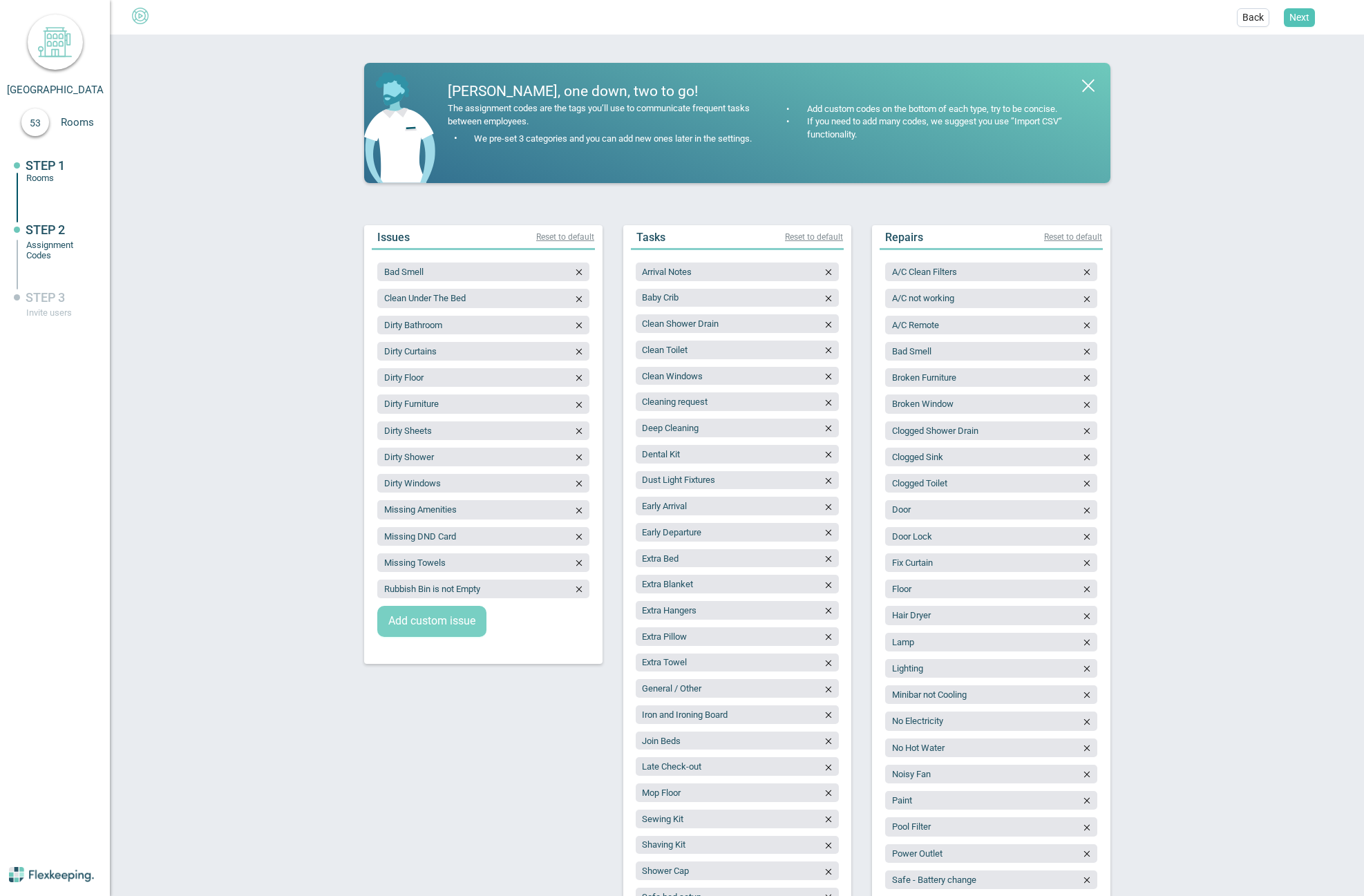
click at [434, 620] on span "Add custom issue" at bounding box center [432, 621] width 87 height 16
type input "Fridge not checked"
click at [418, 646] on span "Add custom issue" at bounding box center [432, 648] width 87 height 16
type input "Microwave not checked"
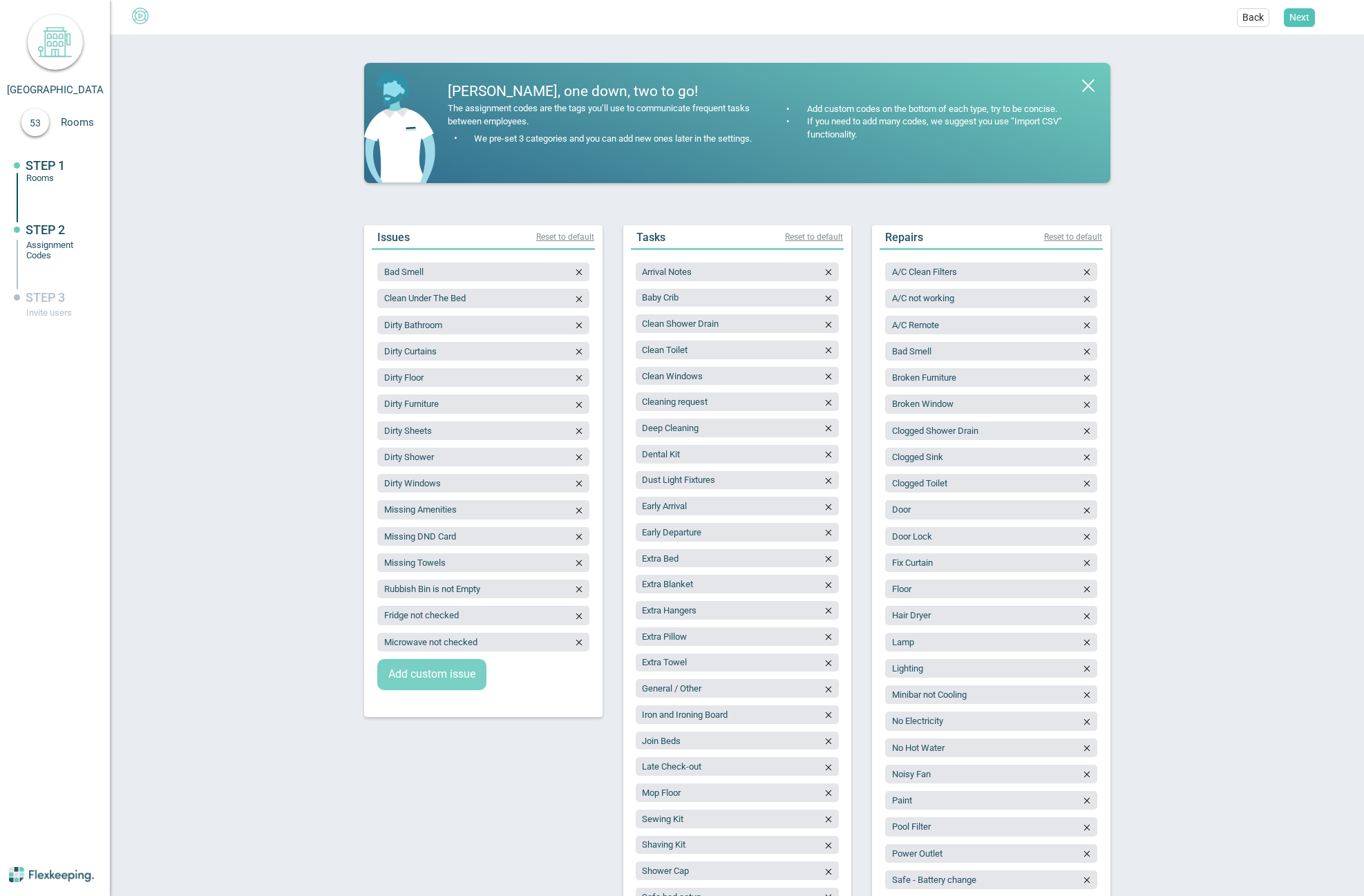
click at [421, 676] on span "Add custom issue" at bounding box center [432, 674] width 87 height 16
type input "Balcony not checked"
click at [446, 705] on span "Add custom issue" at bounding box center [432, 701] width 87 height 16
type input "Washer/Dryer not checked"
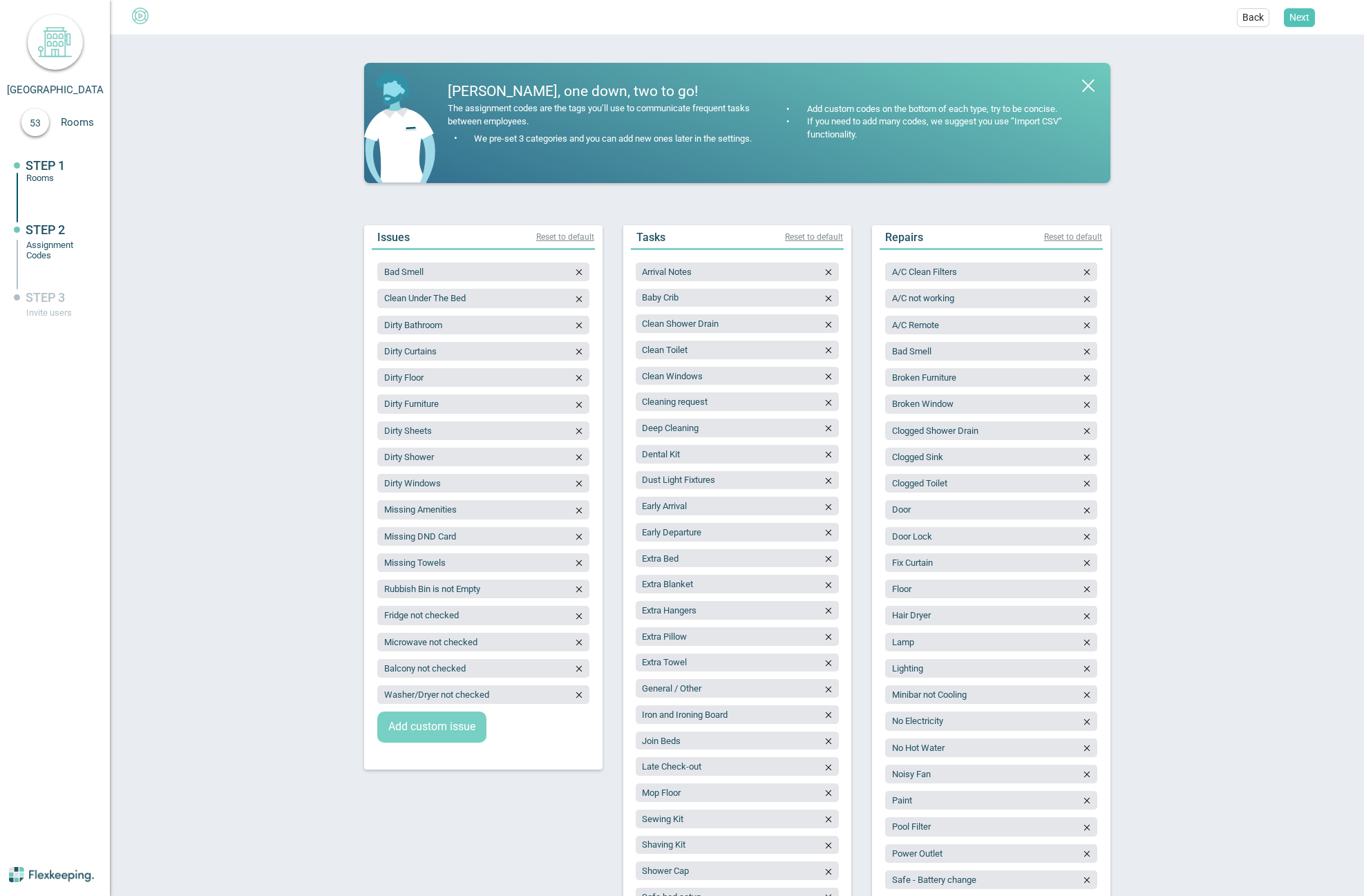
click at [420, 735] on span "Add custom issue" at bounding box center [432, 727] width 87 height 16
type input "BBQ not checked"
click at [825, 302] on icon "button" at bounding box center [829, 299] width 9 height 9
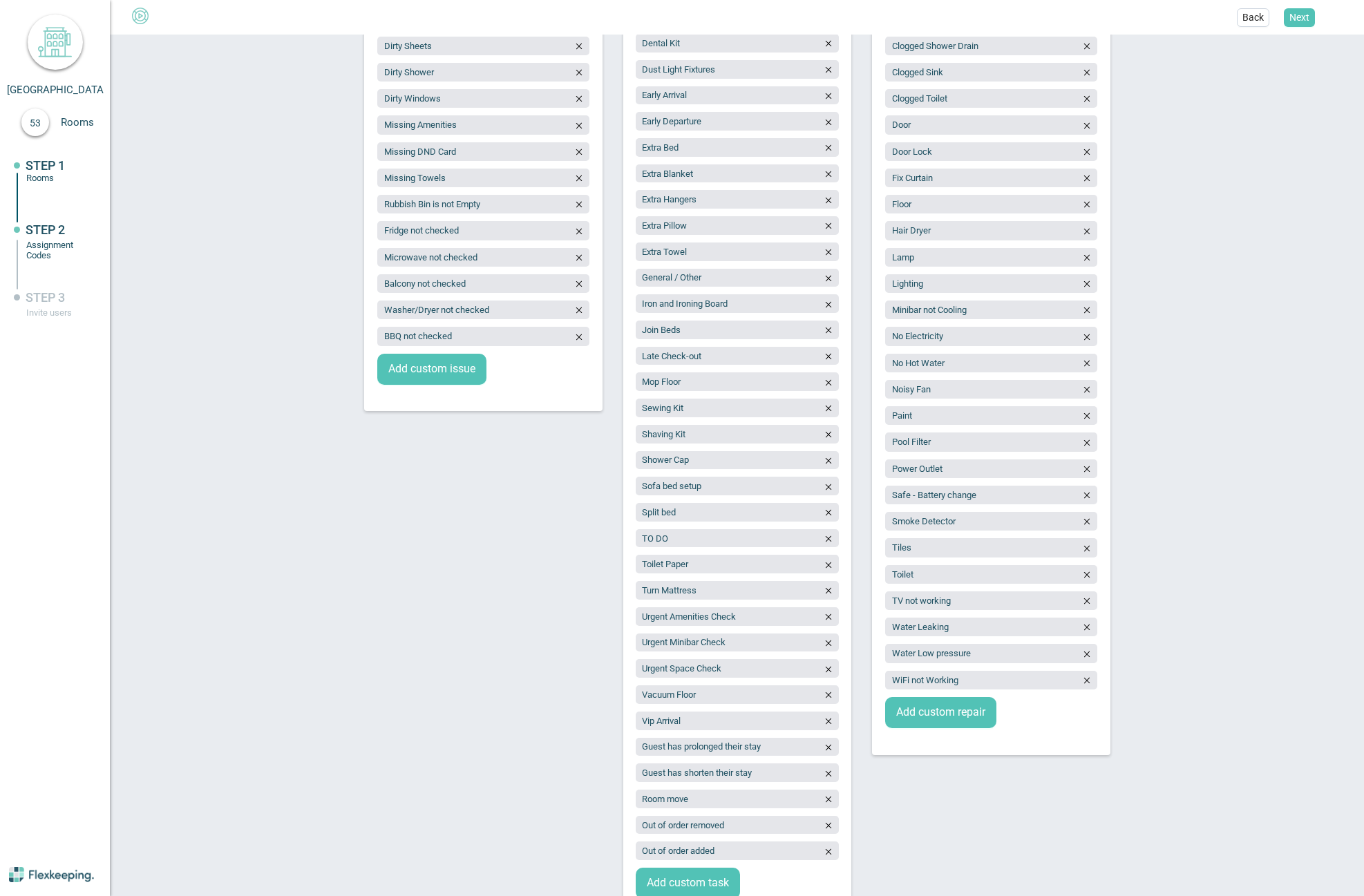
scroll to position [414, 0]
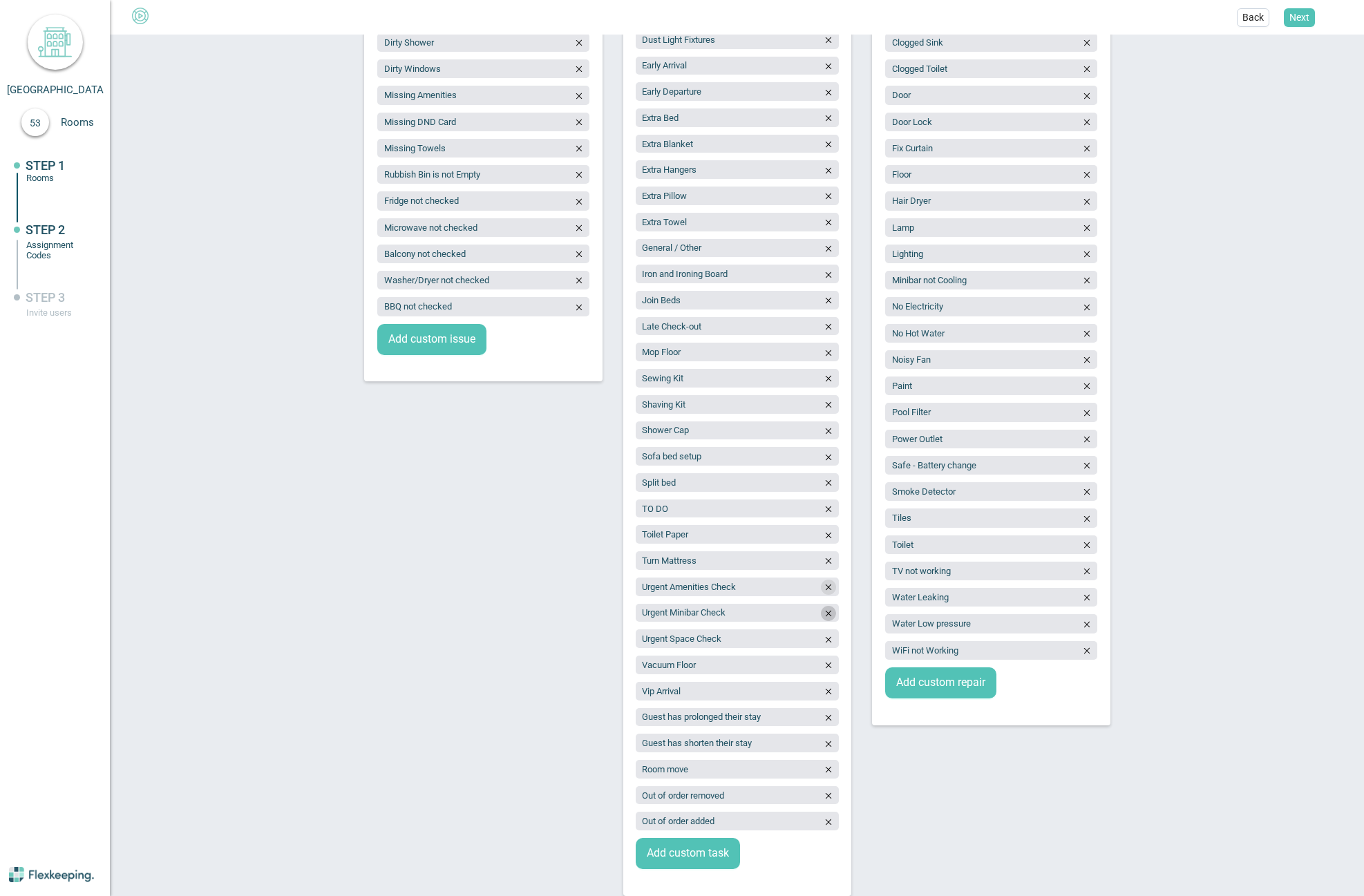
click at [824, 612] on icon "button" at bounding box center [829, 614] width 9 height 9
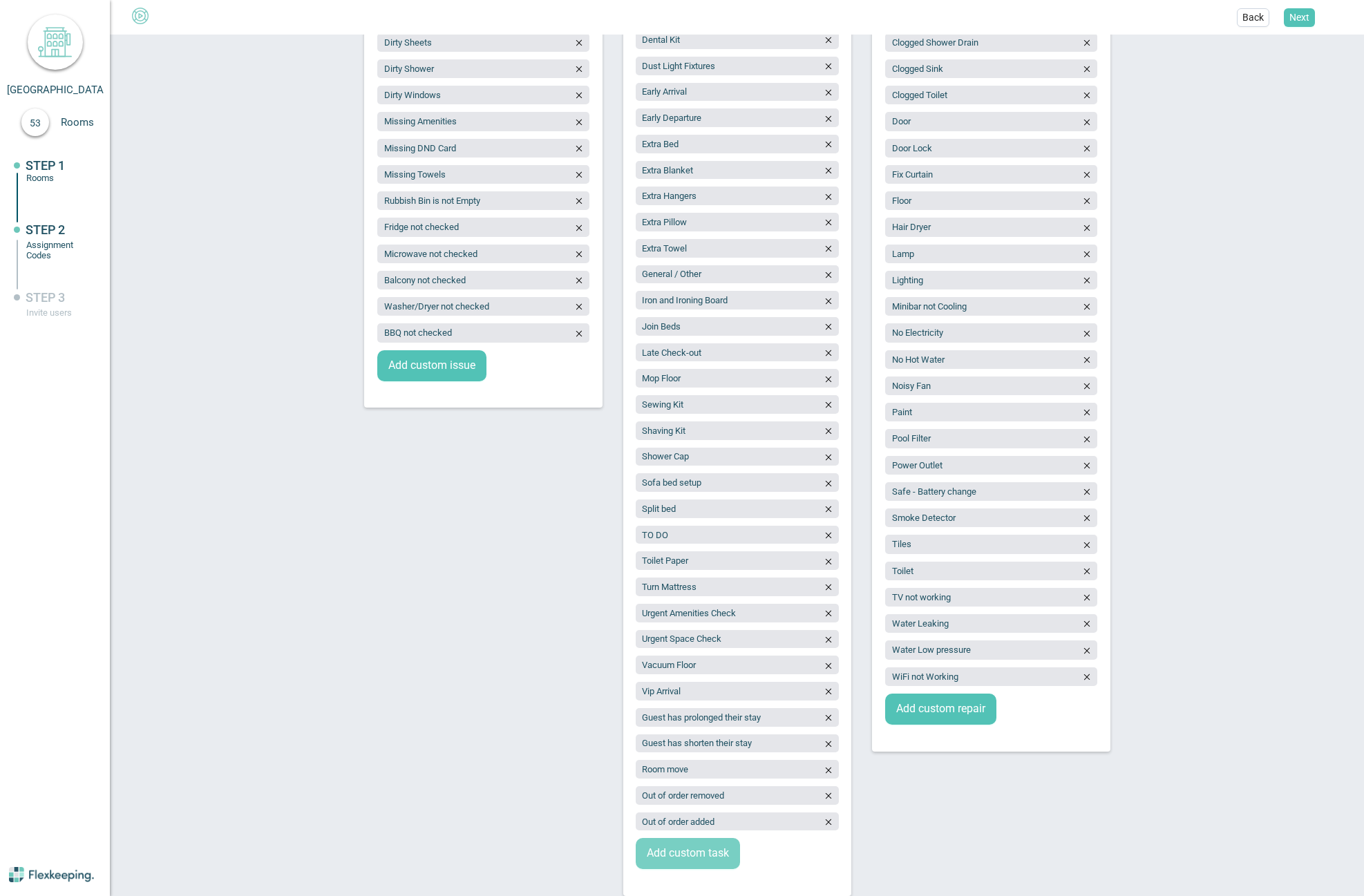
click at [678, 861] on span "Add custom task" at bounding box center [688, 853] width 82 height 16
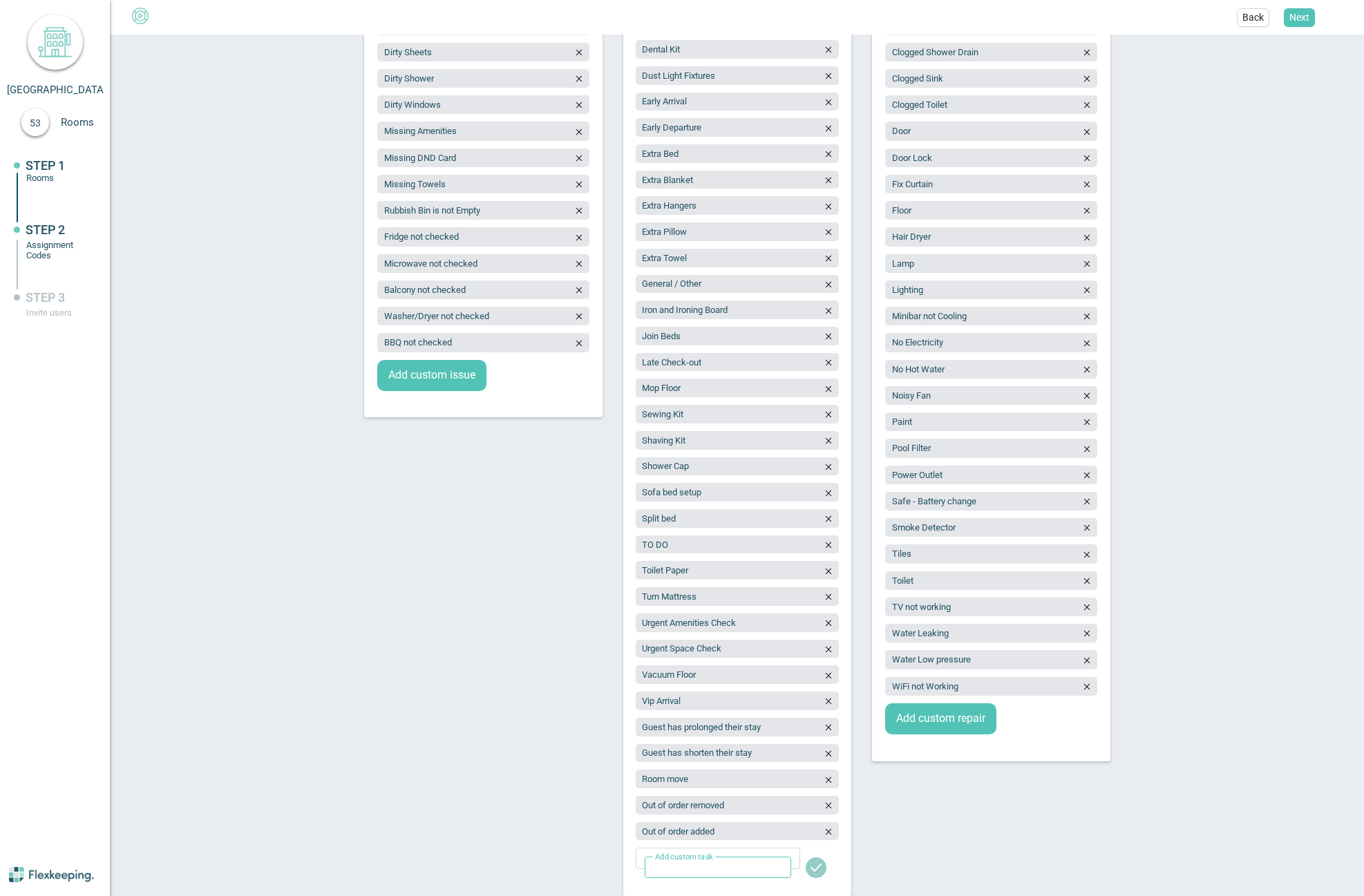
scroll to position [379, 0]
type input "Baby Cot"
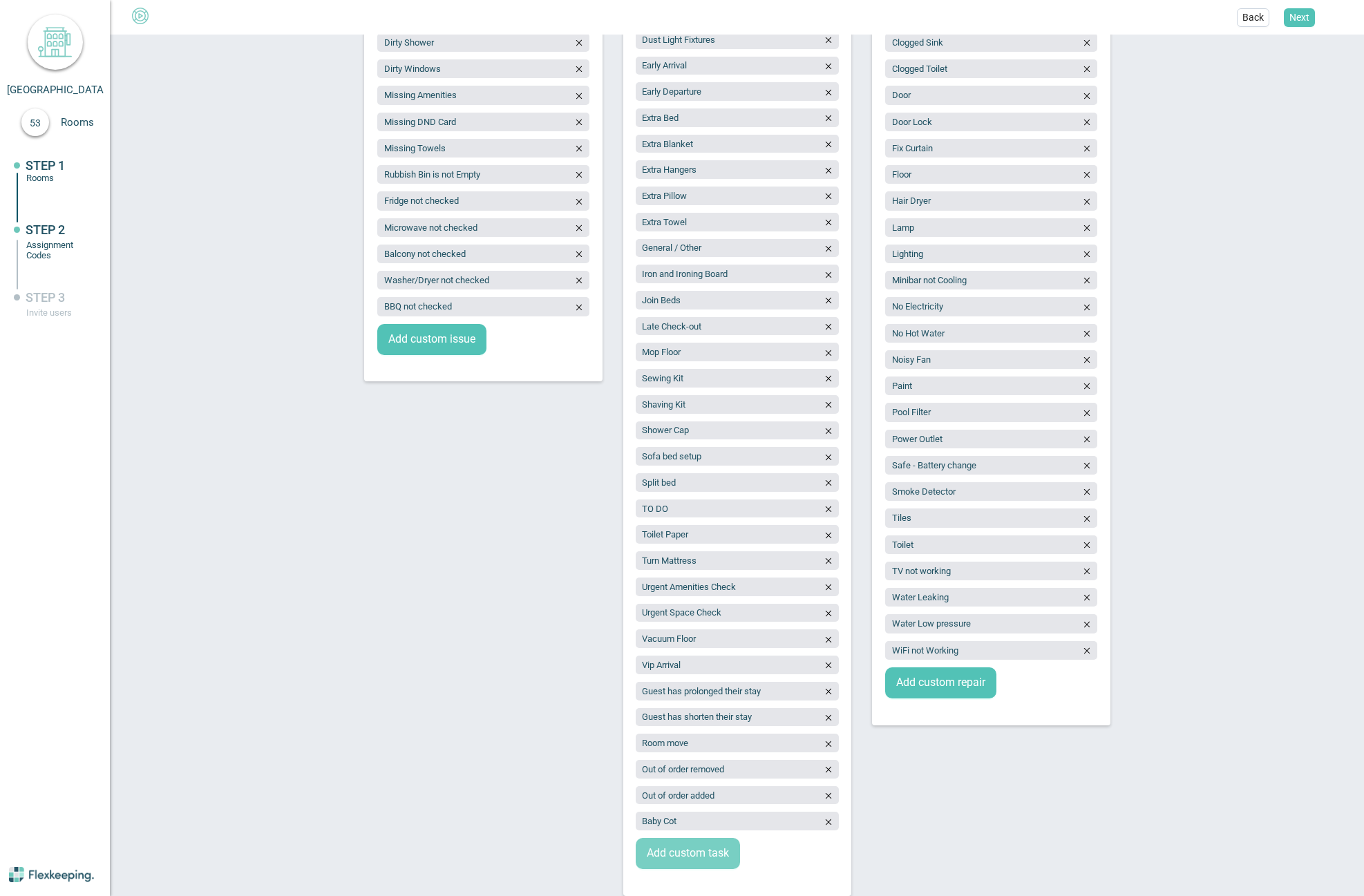
click at [691, 853] on span "Add custom task" at bounding box center [688, 853] width 82 height 16
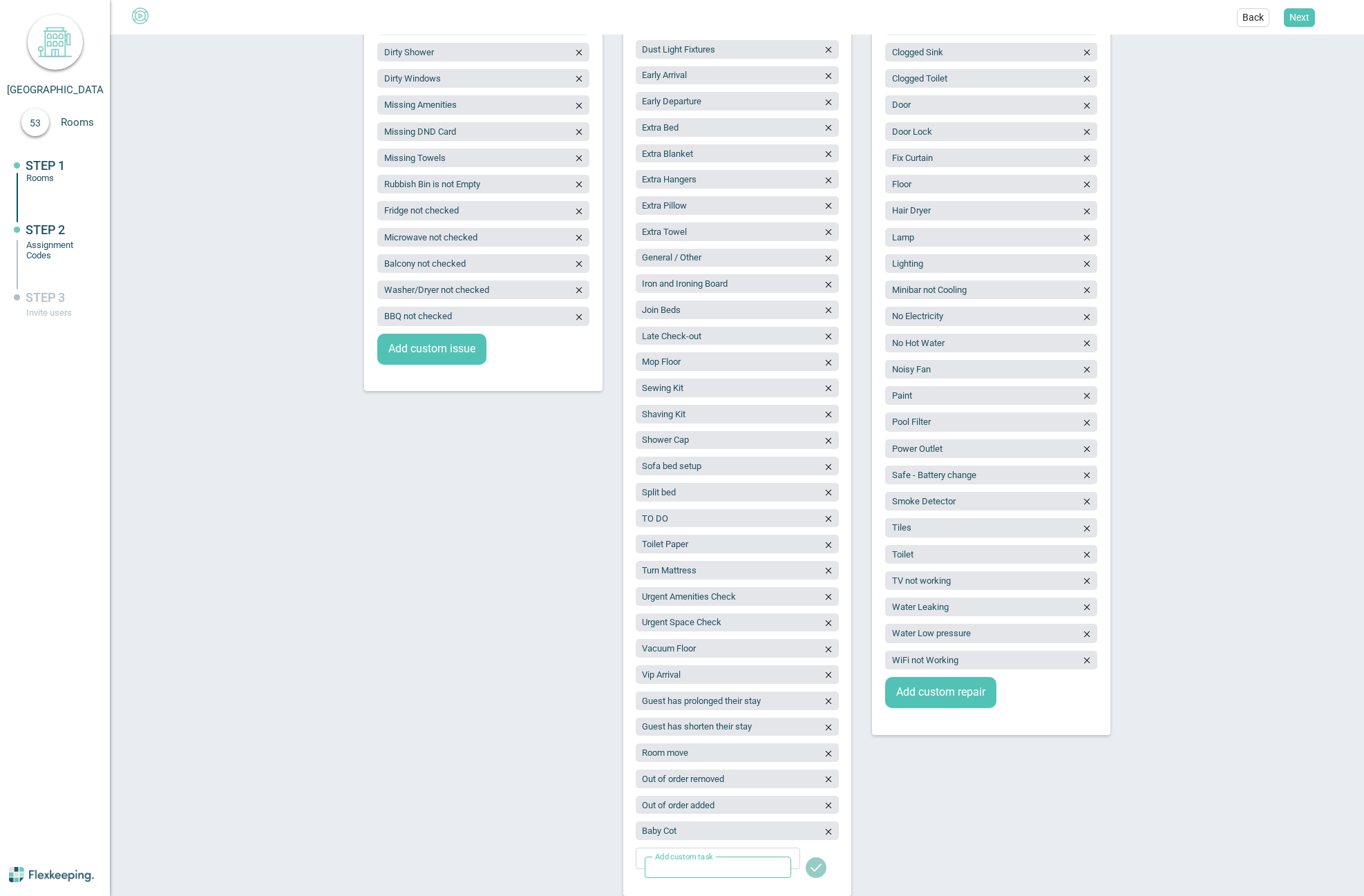
scroll to position [405, 0]
type input "Fragrance/Chemical Free"
drag, startPoint x: 812, startPoint y: 872, endPoint x: 811, endPoint y: 894, distance: 22.0
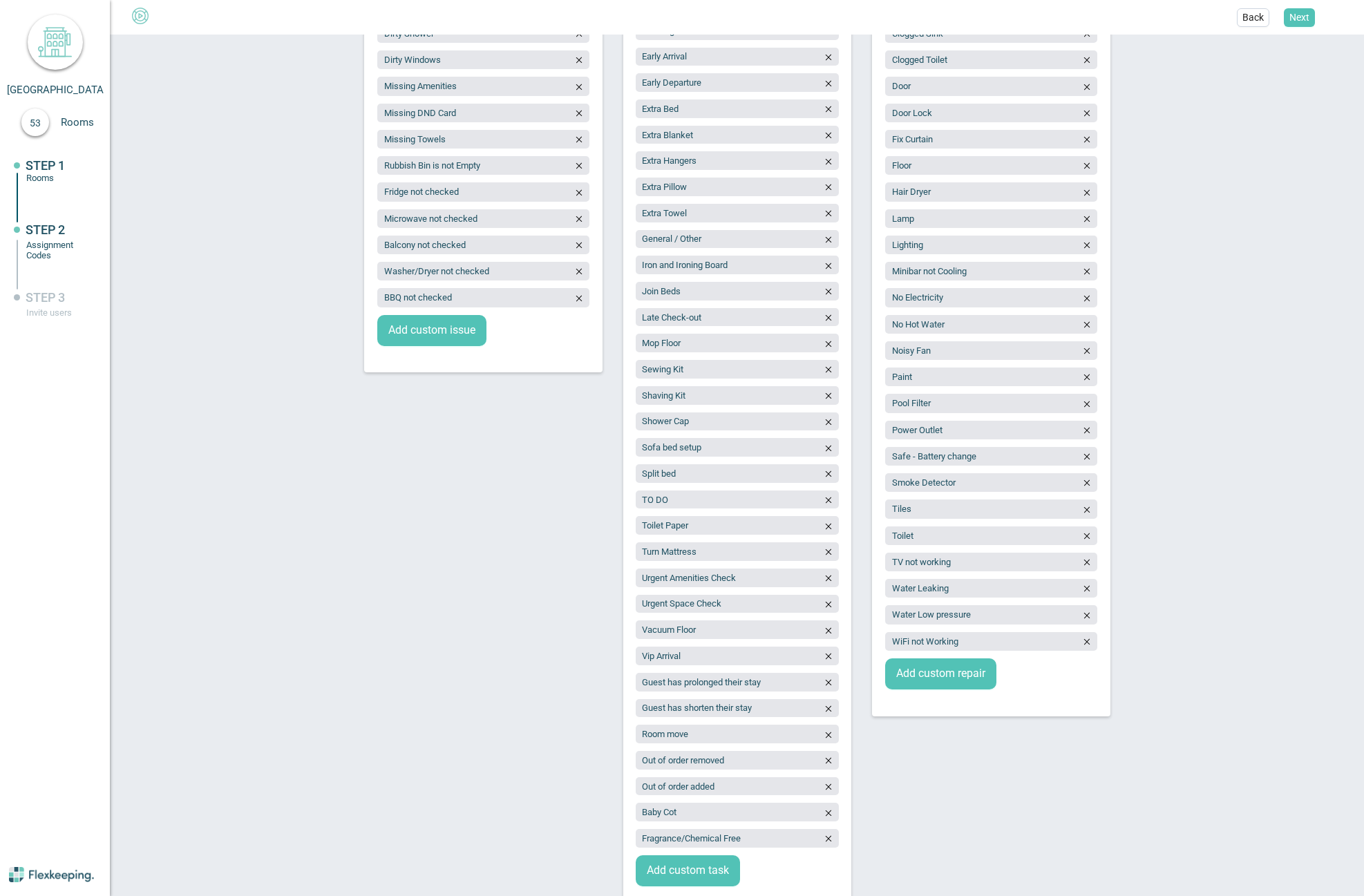
scroll to position [440, 0]
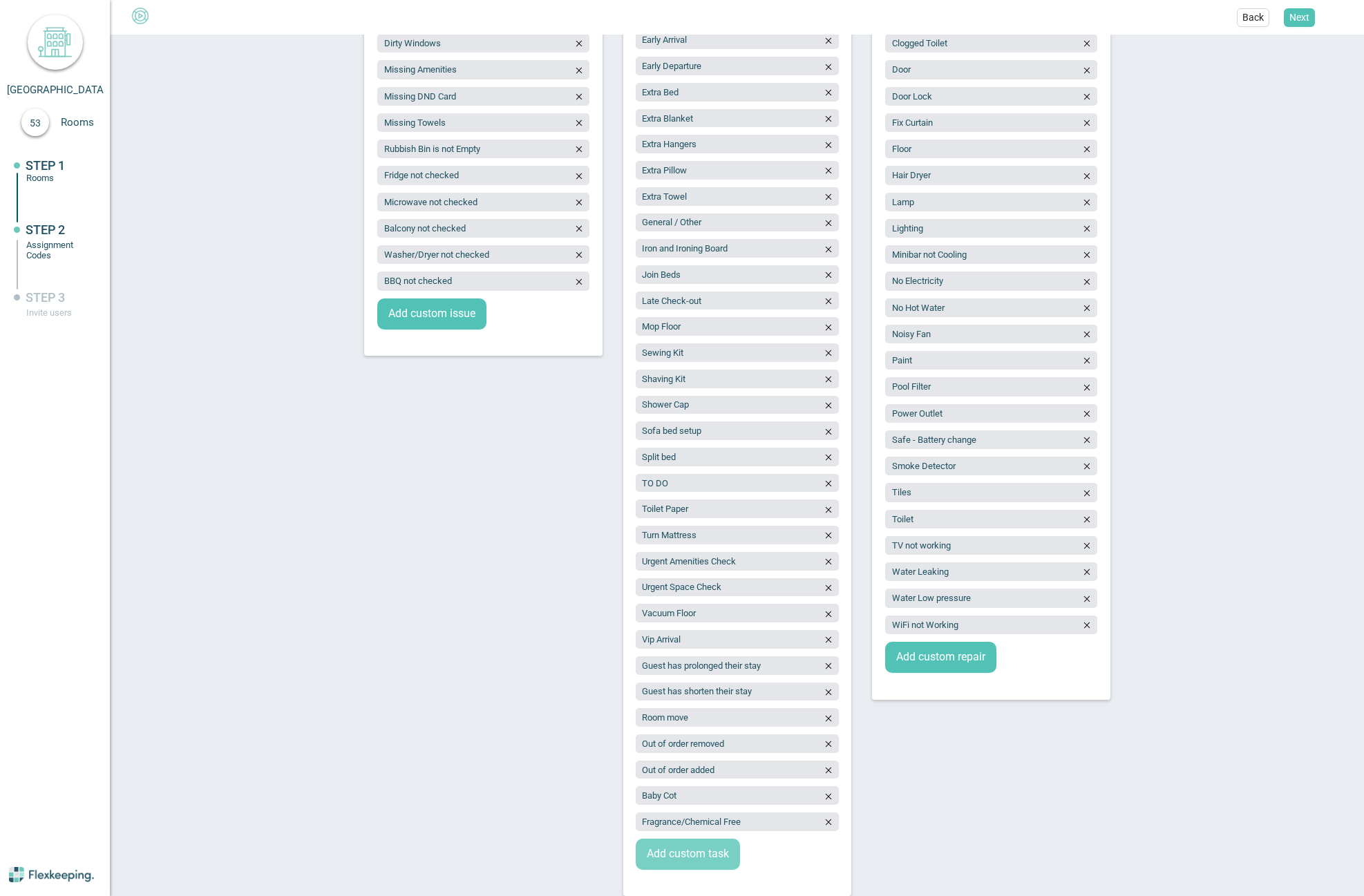
click at [682, 855] on span "Add custom task" at bounding box center [688, 854] width 82 height 16
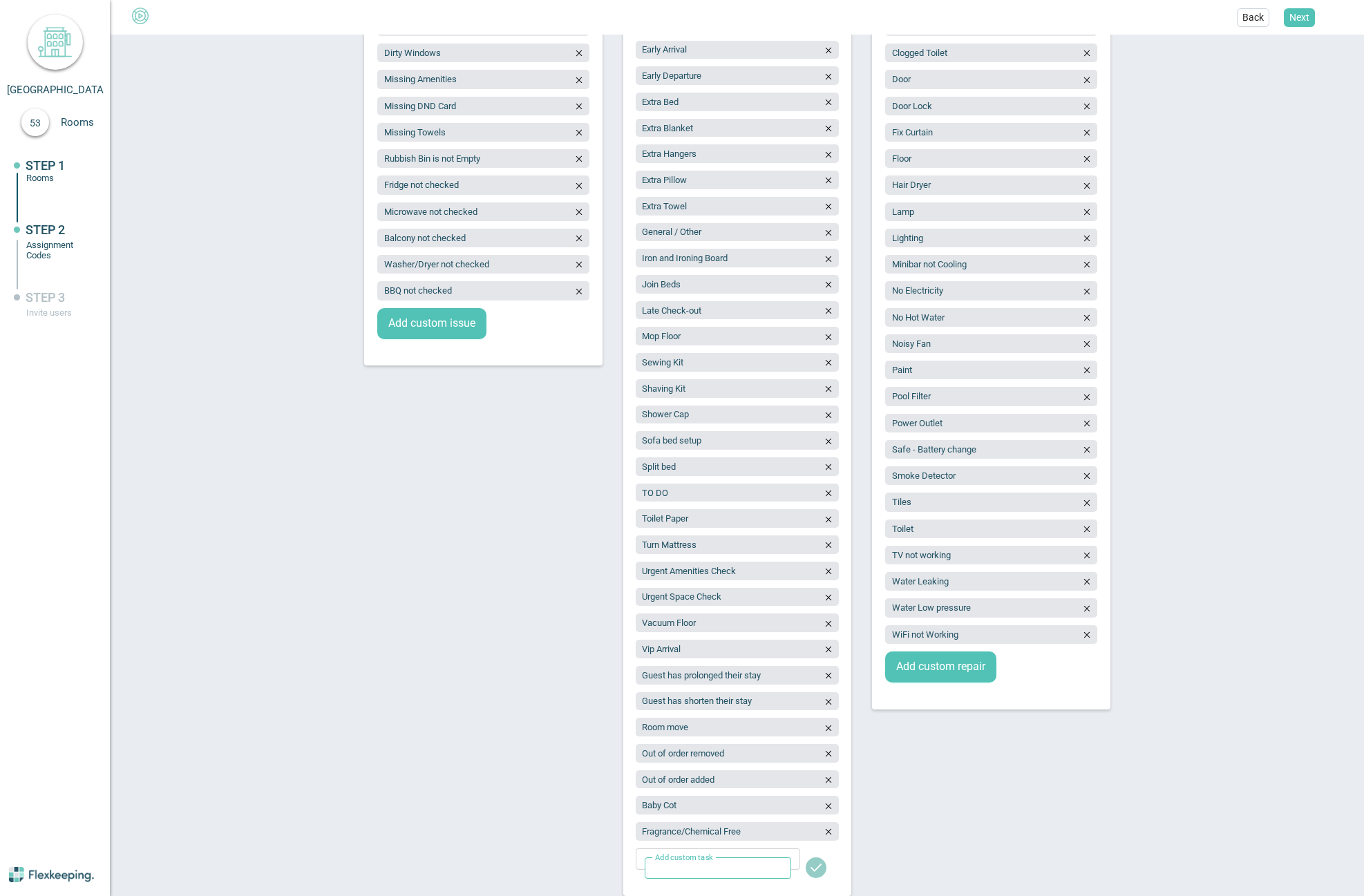
scroll to position [431, 0]
type input "Room State report"
click at [1085, 399] on icon "button" at bounding box center [1088, 398] width 9 height 9
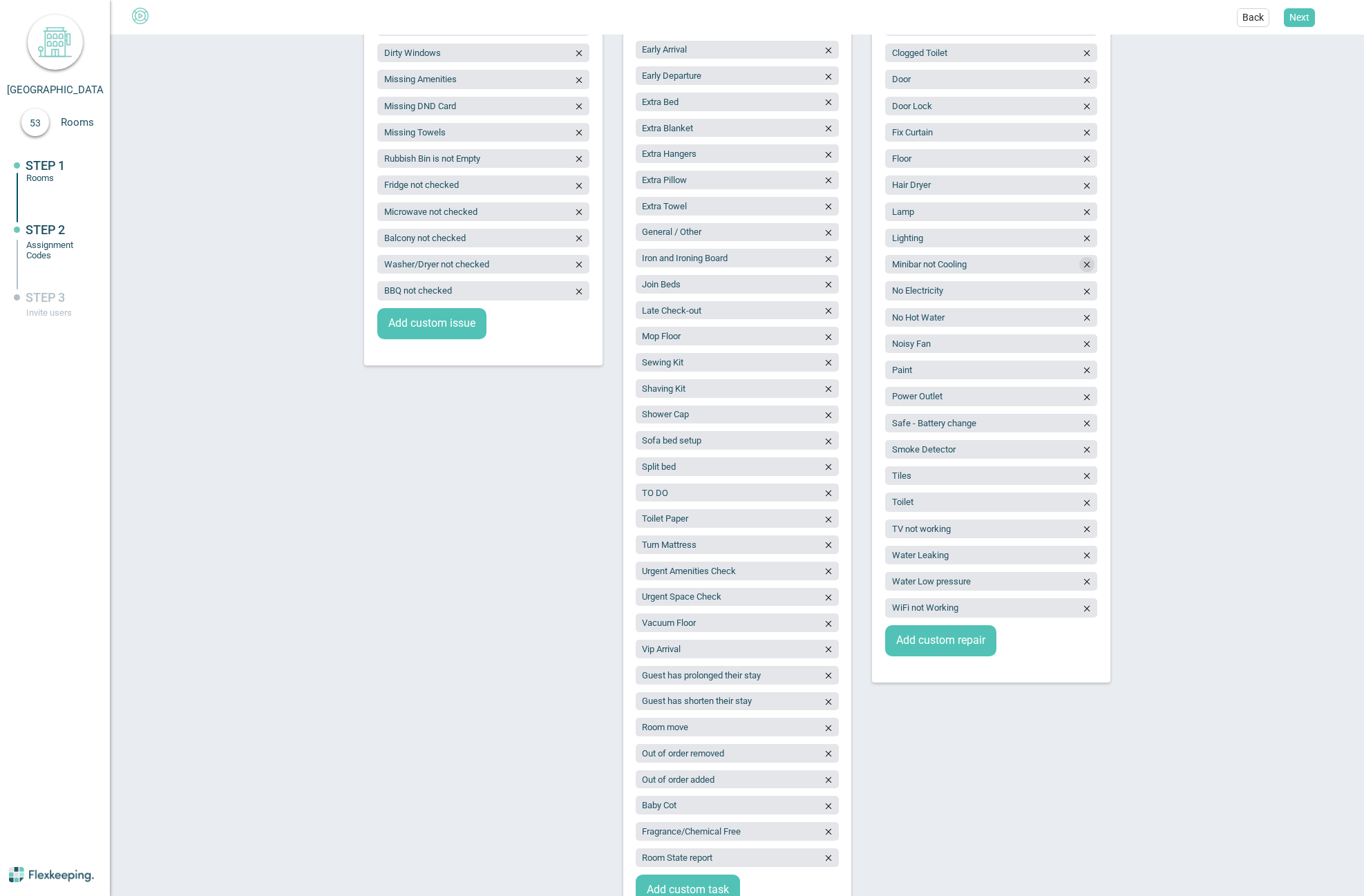
click at [1083, 268] on icon "button" at bounding box center [1088, 264] width 9 height 9
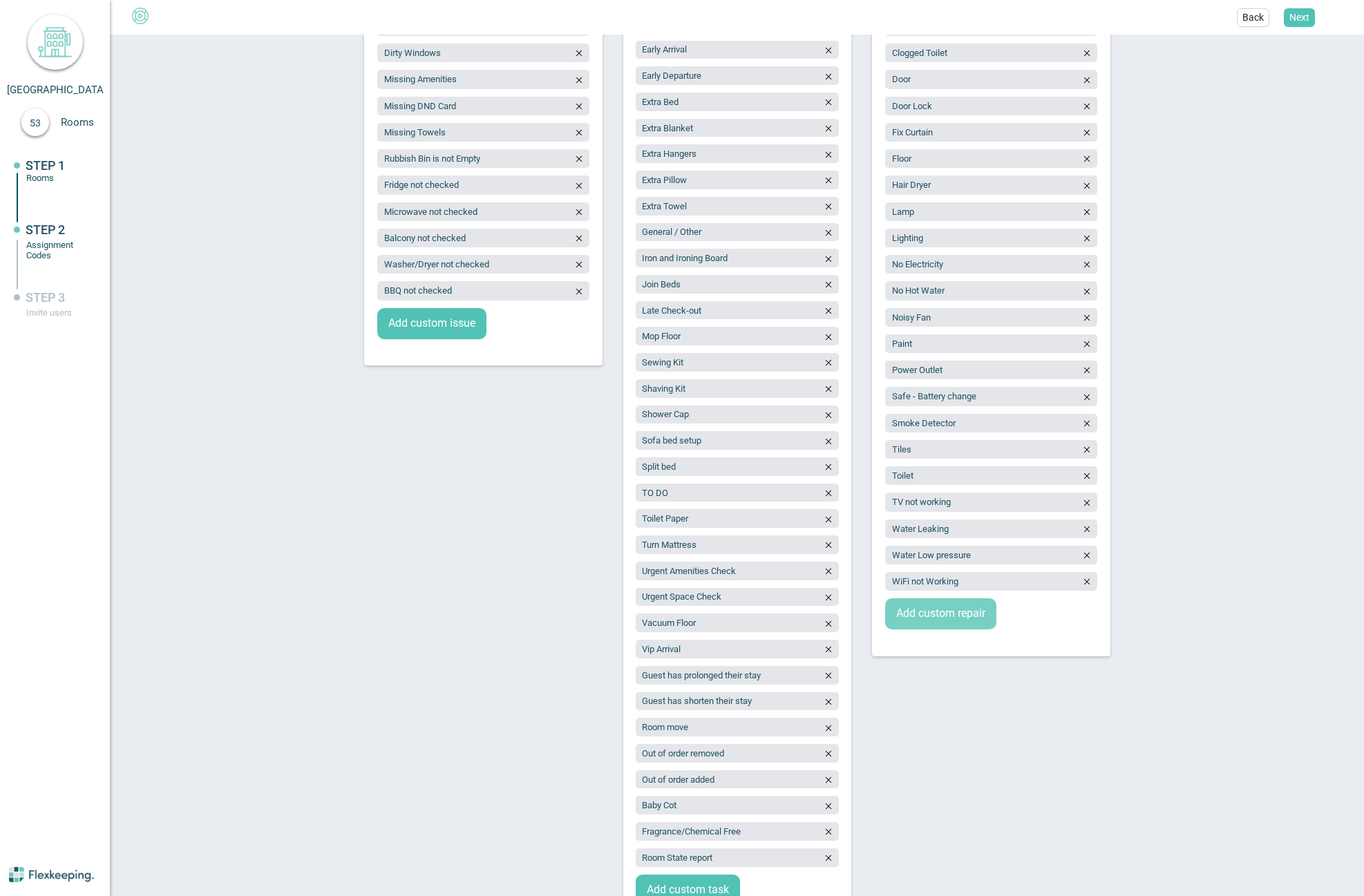
click at [927, 608] on span "Add custom repair" at bounding box center [940, 614] width 89 height 16
type input "Fridge not cooling"
click at [974, 642] on span "Add custom repair" at bounding box center [940, 641] width 89 height 16
type input "Microwave not working"
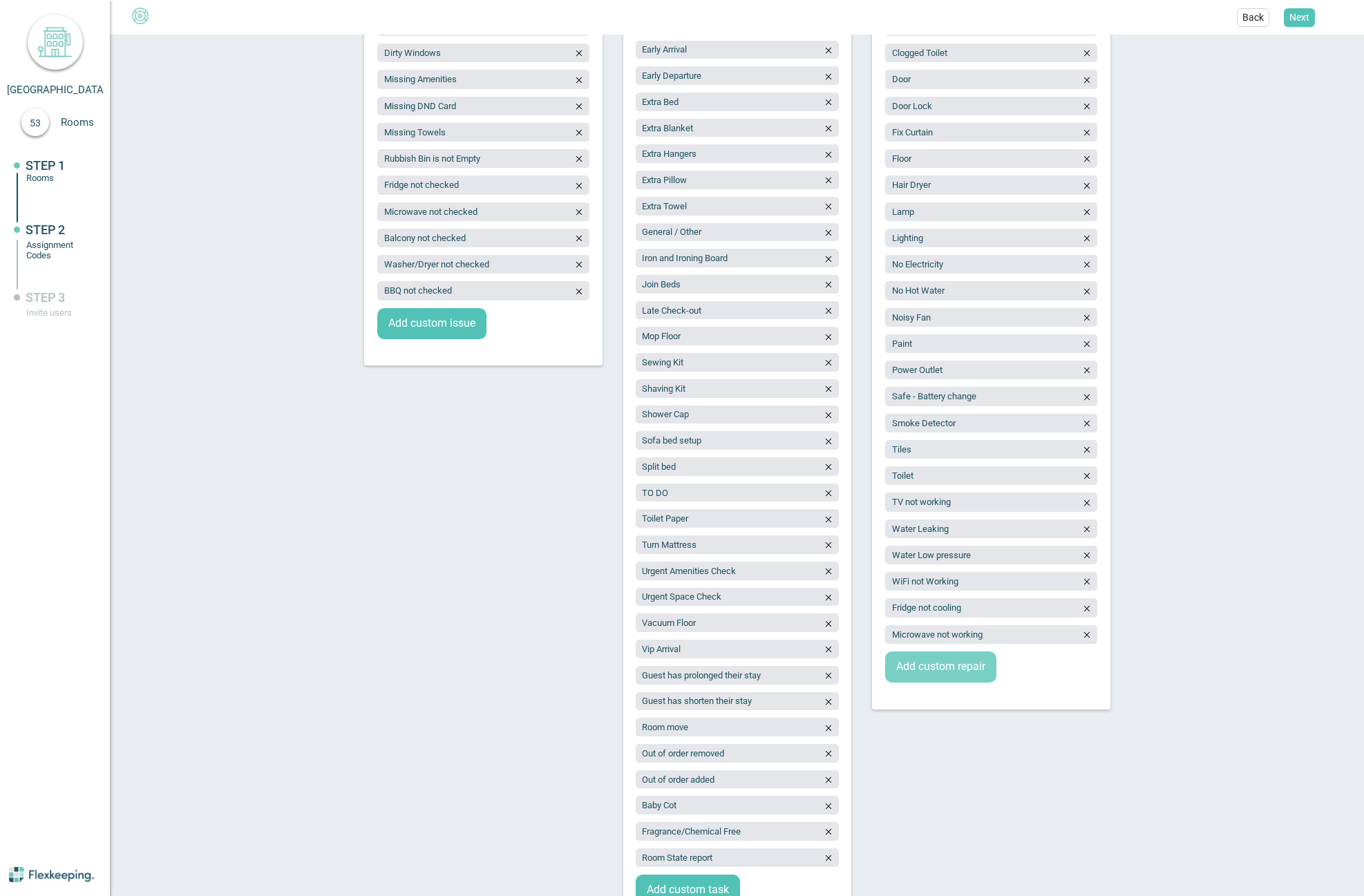
click at [941, 661] on span "Add custom repair" at bounding box center [940, 667] width 89 height 16
type input "BBQ issue"
click at [932, 702] on button "Add custom repair" at bounding box center [941, 693] width 111 height 31
type input "Washer/dryer issue"
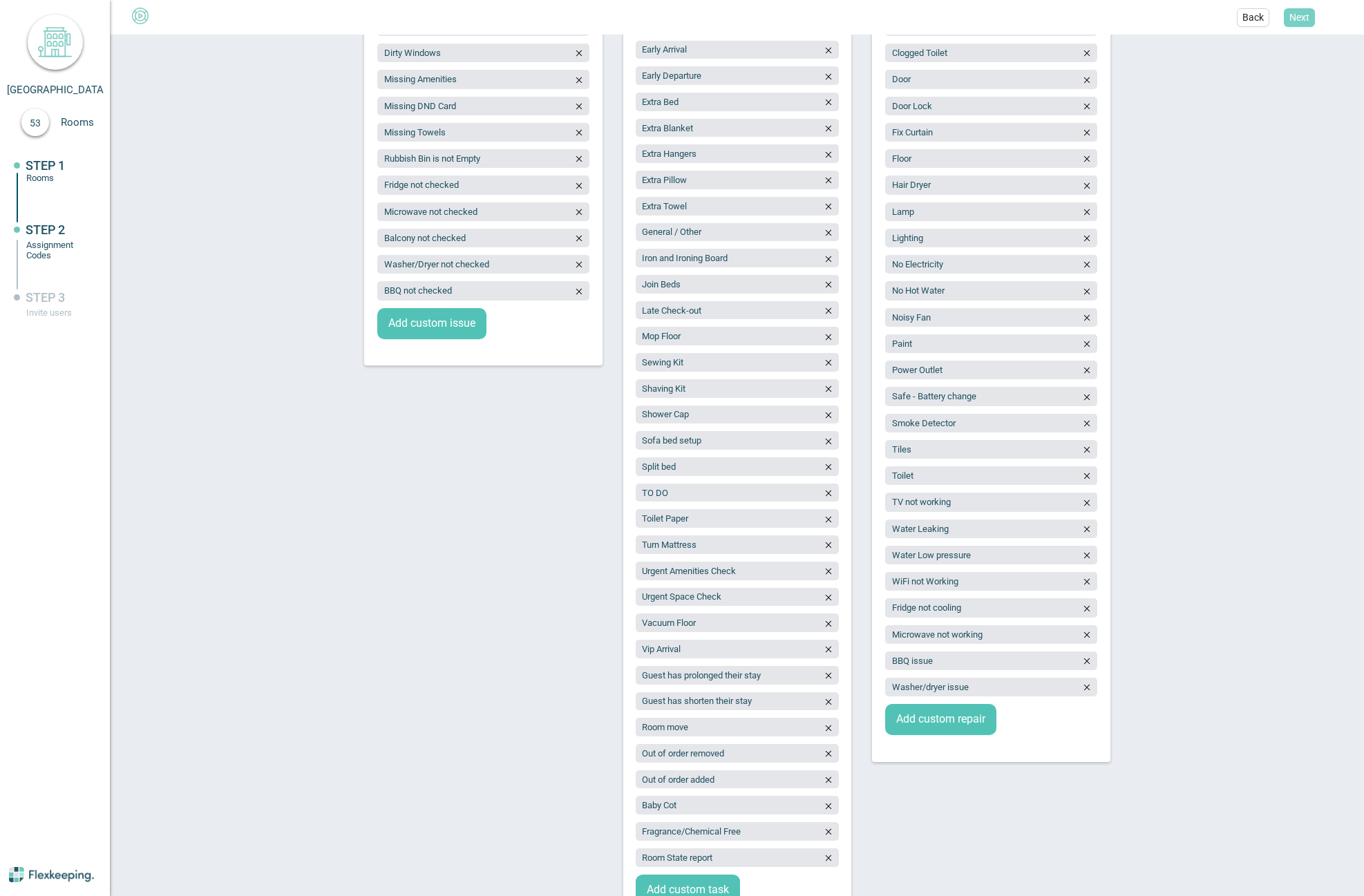
click at [1306, 23] on span "Next" at bounding box center [1300, 17] width 20 height 14
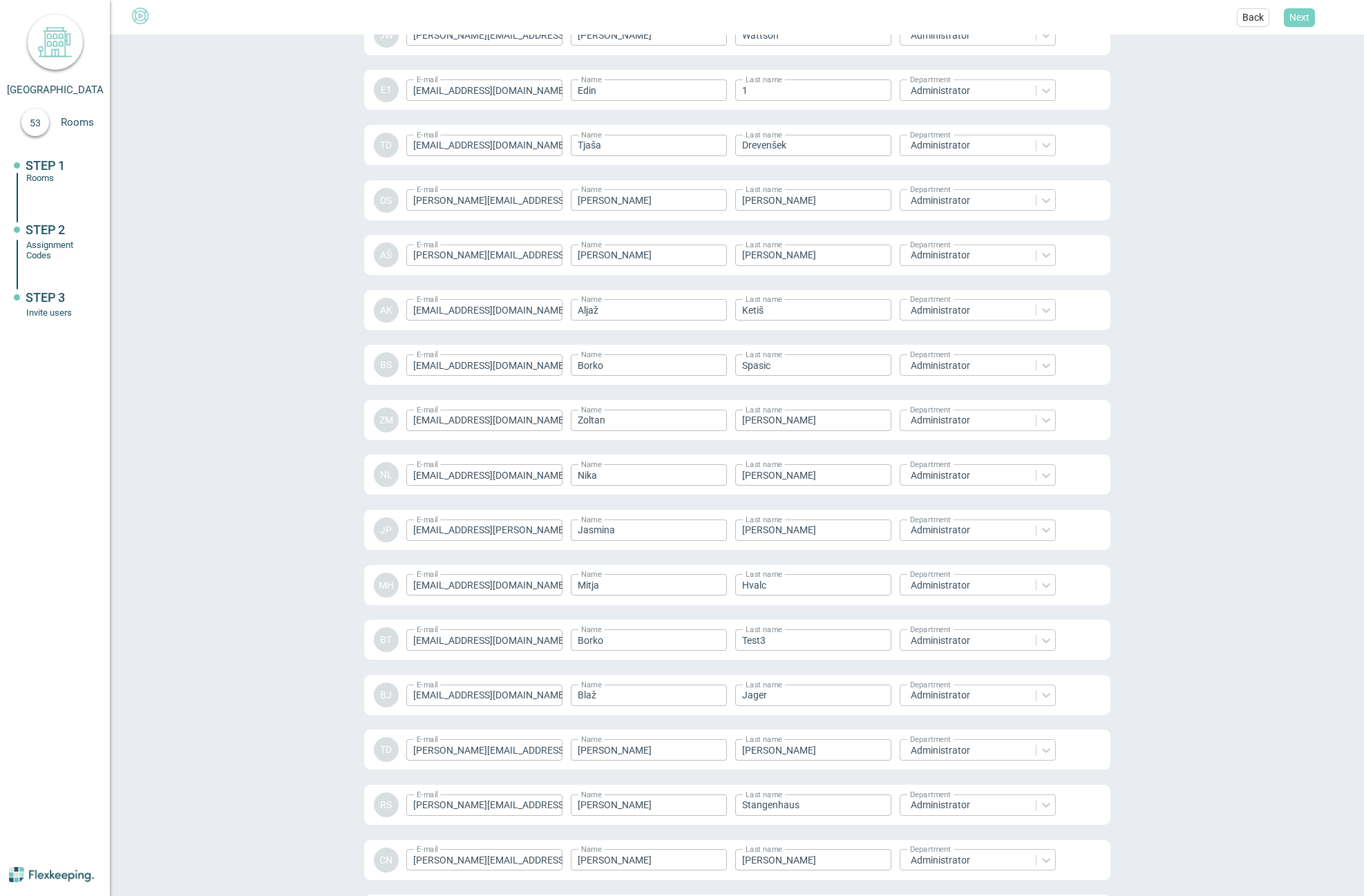
scroll to position [1622, 0]
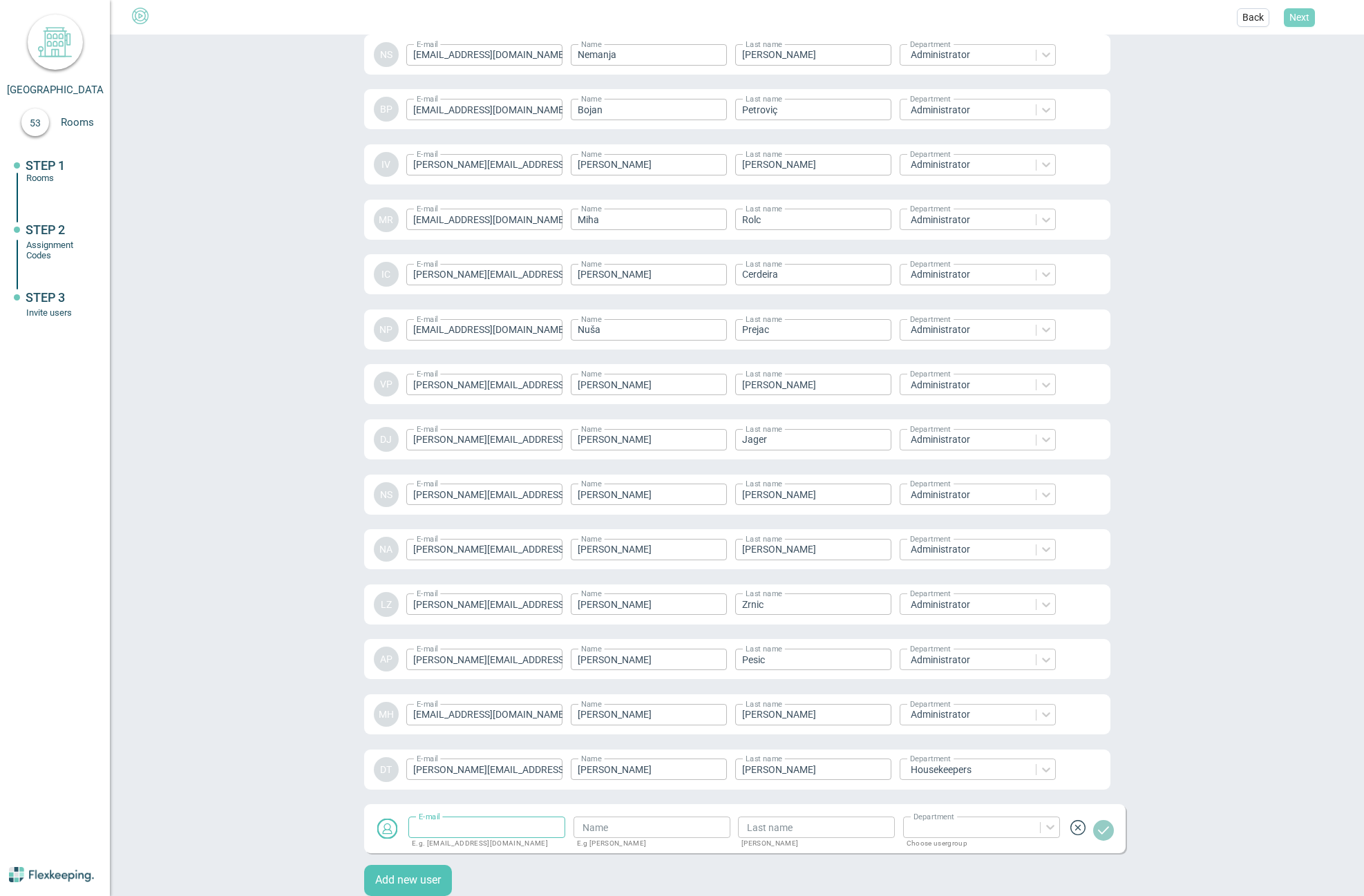
click at [1306, 23] on span "Next" at bounding box center [1300, 17] width 20 height 14
